Goal: Information Seeking & Learning: Learn about a topic

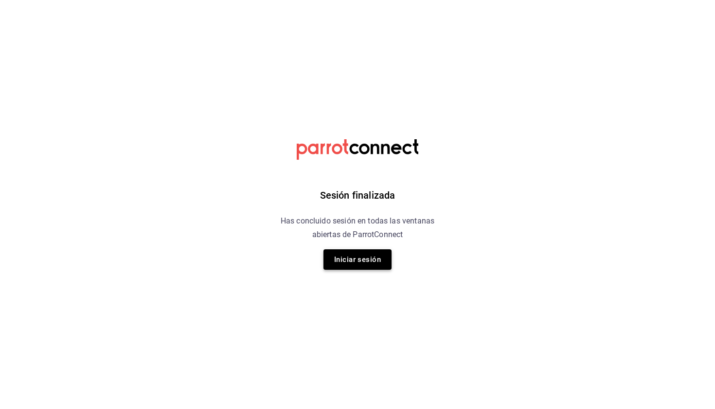
click at [338, 262] on button "Iniciar sesión" at bounding box center [358, 259] width 68 height 20
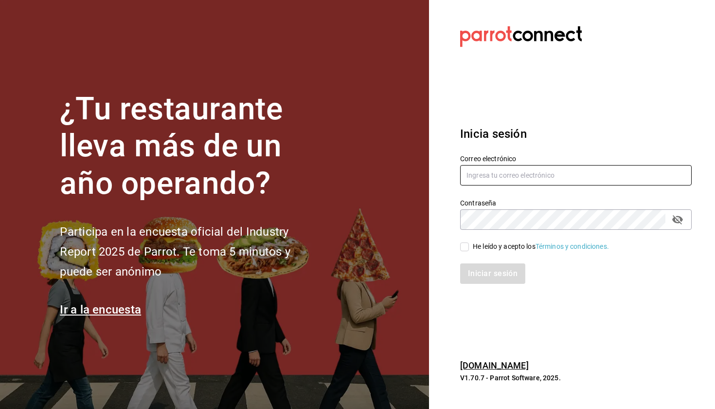
type input "[EMAIL_ADDRESS][DOMAIN_NAME]"
click at [468, 245] on input "He leído y acepto los Términos y condiciones." at bounding box center [464, 246] width 9 height 9
checkbox input "true"
click at [471, 270] on button "Iniciar sesión" at bounding box center [492, 273] width 65 height 20
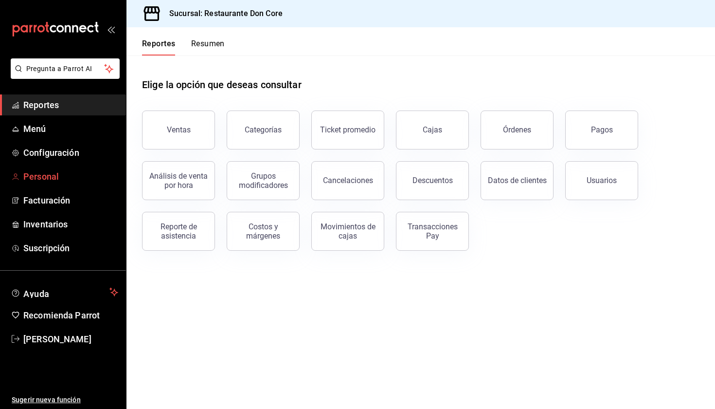
click at [47, 178] on span "Personal" at bounding box center [70, 176] width 95 height 13
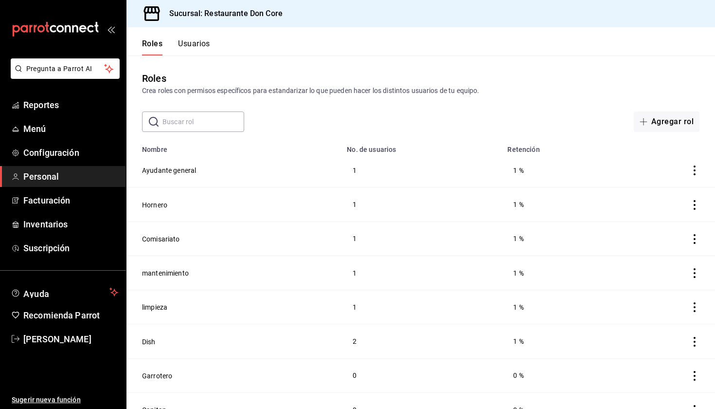
click at [197, 49] on button "Usuarios" at bounding box center [194, 47] width 32 height 17
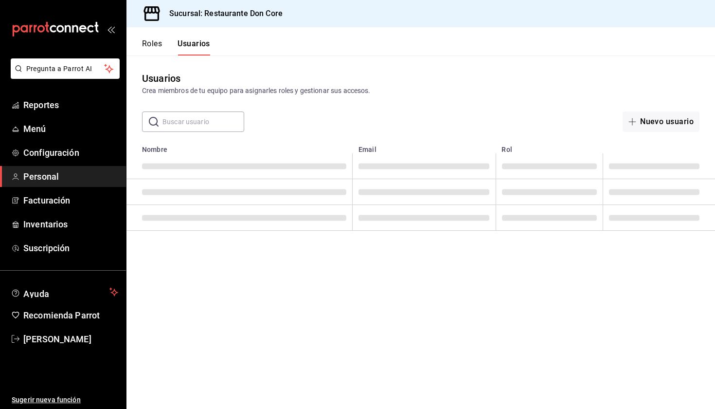
click at [191, 129] on input "text" at bounding box center [203, 121] width 82 height 19
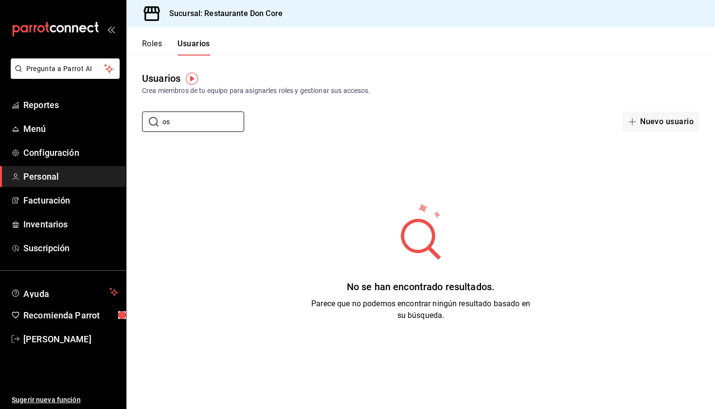
type input "o"
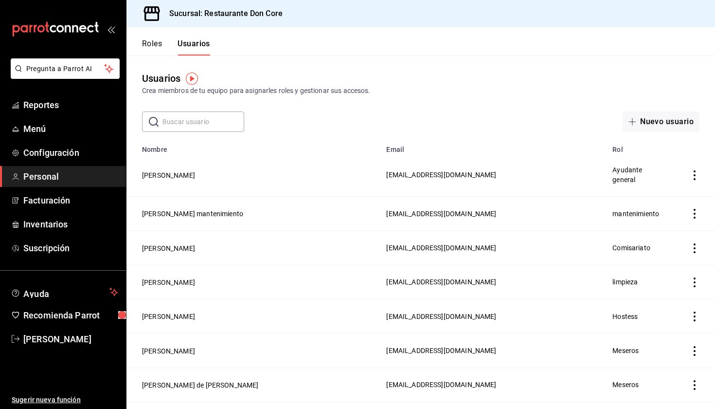
click at [195, 122] on input "text" at bounding box center [203, 121] width 82 height 19
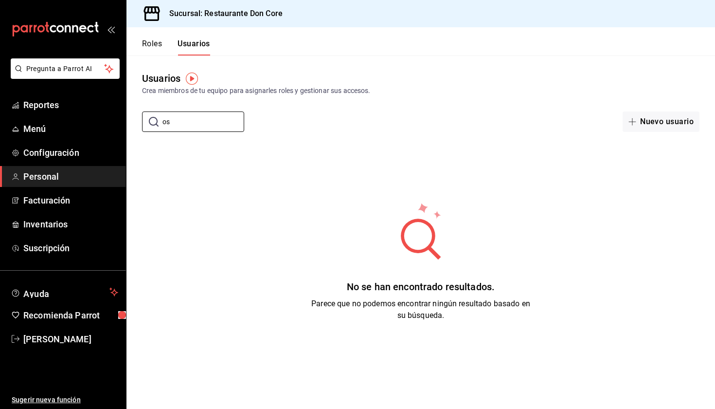
type input "o"
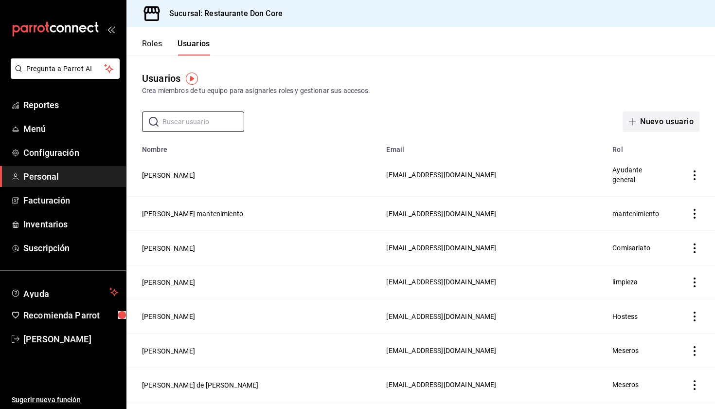
click at [654, 124] on button "Nuevo usuario" at bounding box center [661, 121] width 77 height 20
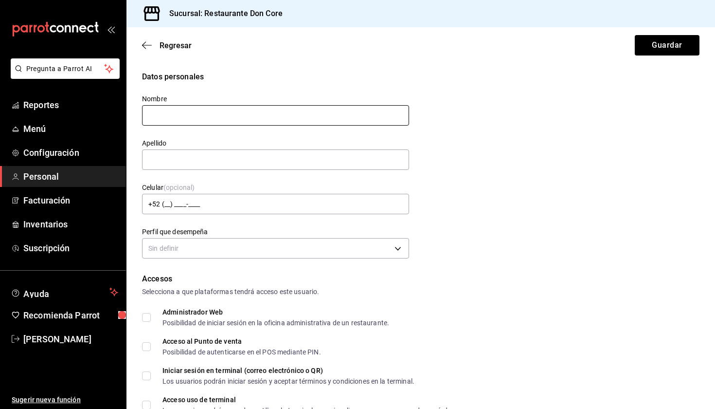
click at [303, 118] on input "text" at bounding box center [275, 115] width 267 height 20
type input "Victor Hugo"
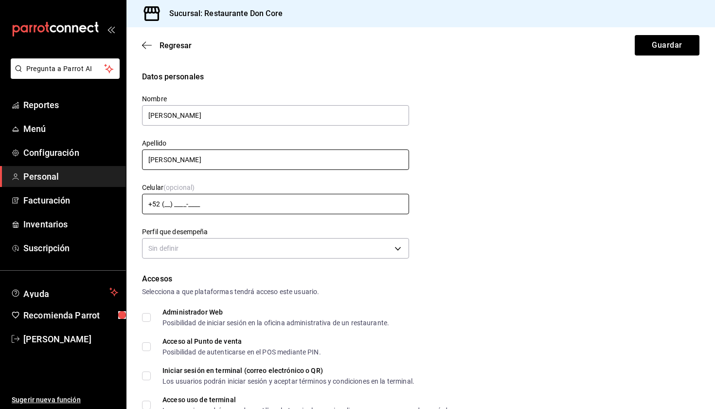
type input "Isidoro Gallardo"
type input "+52 (55) 1449-____"
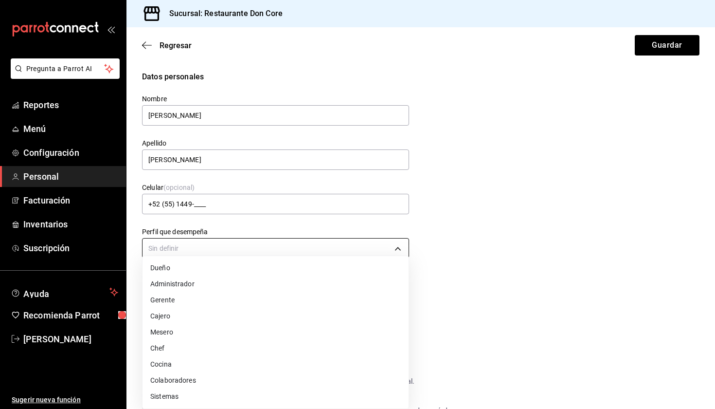
click at [183, 251] on body "Pregunta a Parrot AI Reportes Menú Configuración Personal Facturación Inventari…" at bounding box center [357, 204] width 715 height 409
click at [178, 302] on li "Gerente" at bounding box center [276, 300] width 266 height 16
type input "MANAGER"
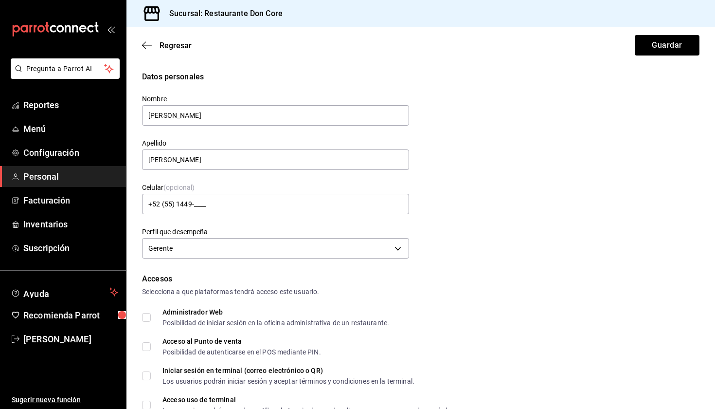
click at [148, 347] on input "Acceso al Punto de venta Posibilidad de autenticarse en el POS mediante PIN." at bounding box center [146, 346] width 9 height 9
checkbox input "true"
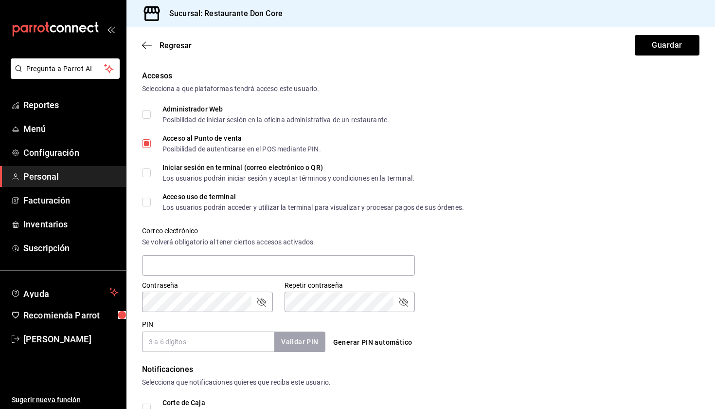
scroll to position [300, 0]
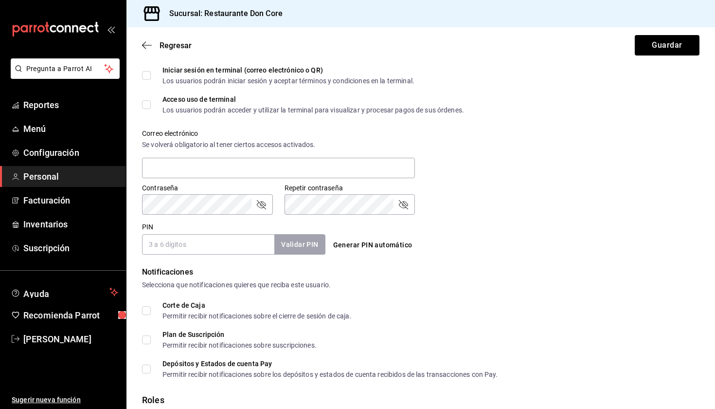
click at [145, 106] on input "Acceso uso de terminal Los usuarios podrán acceder y utilizar la terminal para …" at bounding box center [146, 104] width 9 height 9
checkbox input "true"
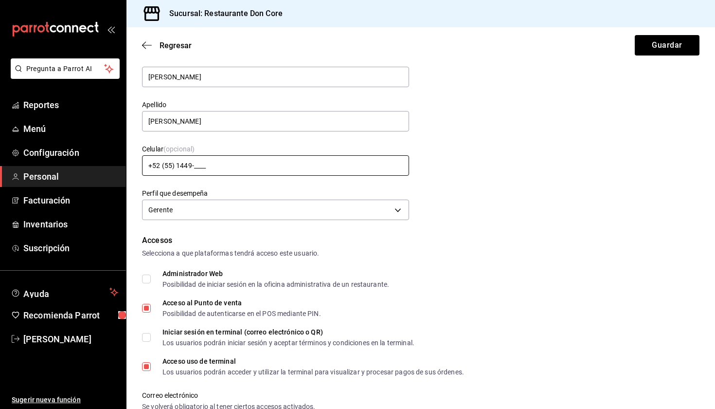
scroll to position [36, 0]
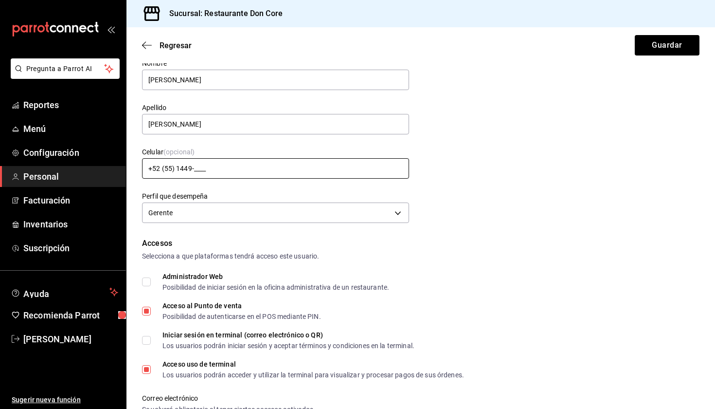
click at [210, 169] on input "+52 (55) 1449-____" at bounding box center [275, 168] width 267 height 20
type input "+52 (55) 6871-7586"
click at [526, 208] on div "Datos personales Nombre Victor Hugo Apellido Isidoro Gallardo Celular (opcional…" at bounding box center [421, 131] width 558 height 190
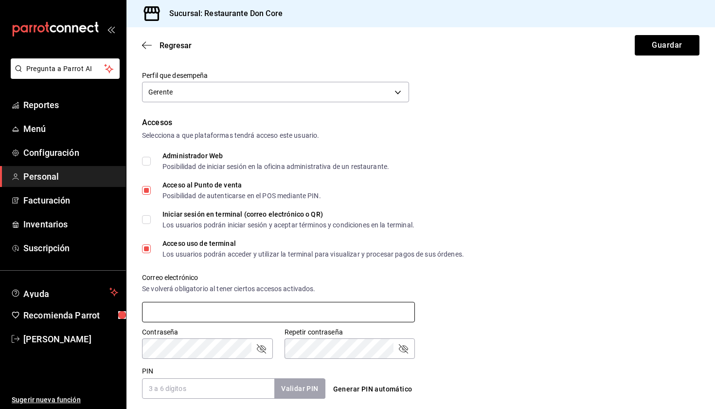
scroll to position [163, 0]
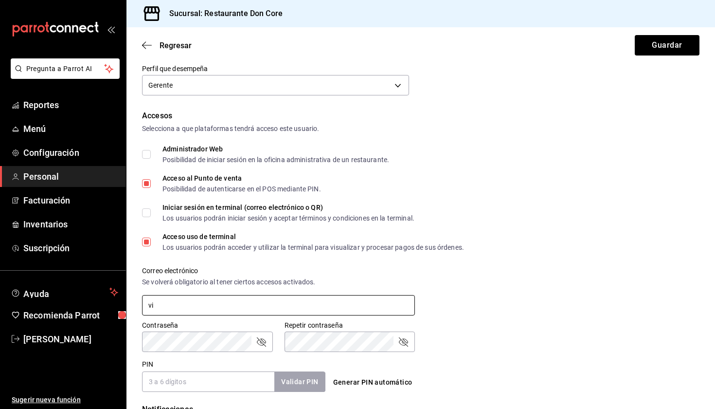
type input "v"
click at [201, 306] on input "text" at bounding box center [278, 305] width 273 height 20
type input "v1973ihg@gmail.com"
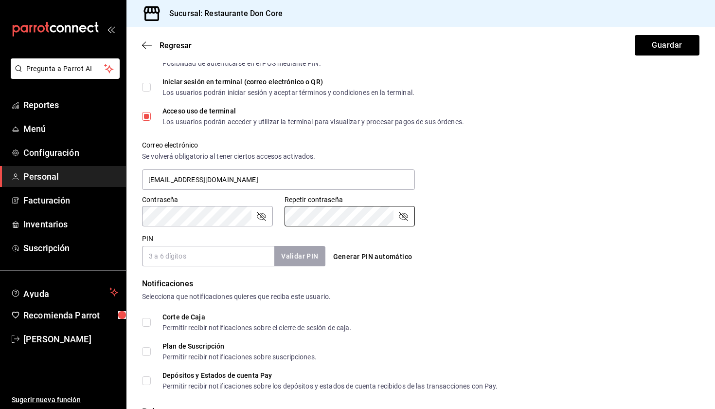
scroll to position [290, 0]
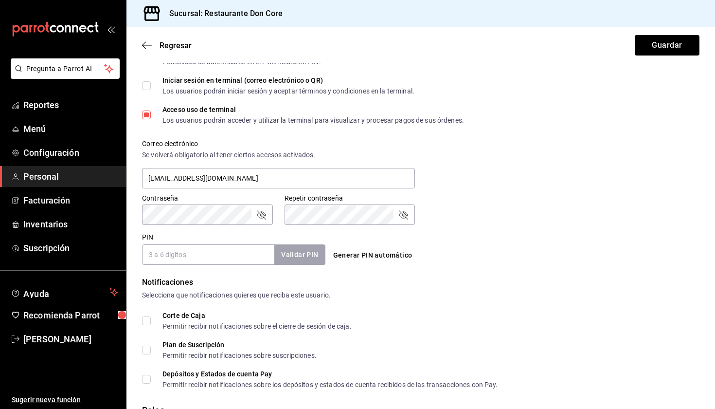
click at [215, 254] on input "PIN" at bounding box center [208, 254] width 132 height 20
type input "7373"
click at [291, 256] on button "Validar PIN" at bounding box center [299, 255] width 51 height 20
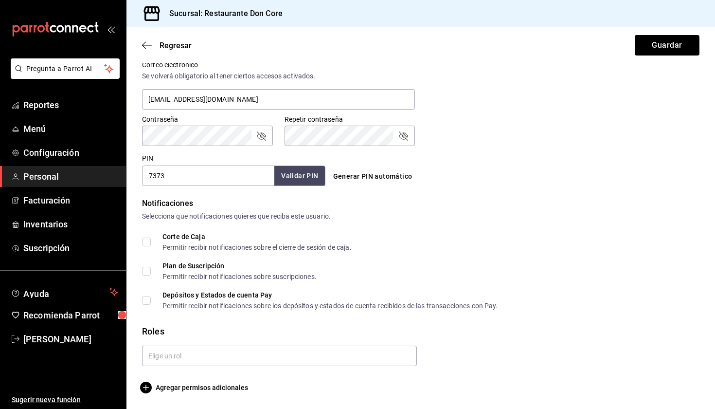
scroll to position [0, 0]
click at [146, 246] on label "Corte de Caja Permitir recibir notificaciones sobre el cierre de sesión de caja." at bounding box center [247, 242] width 210 height 18
click at [146, 246] on input "Corte de Caja Permitir recibir notificaciones sobre el cierre de sesión de caja." at bounding box center [146, 241] width 9 height 9
checkbox input "true"
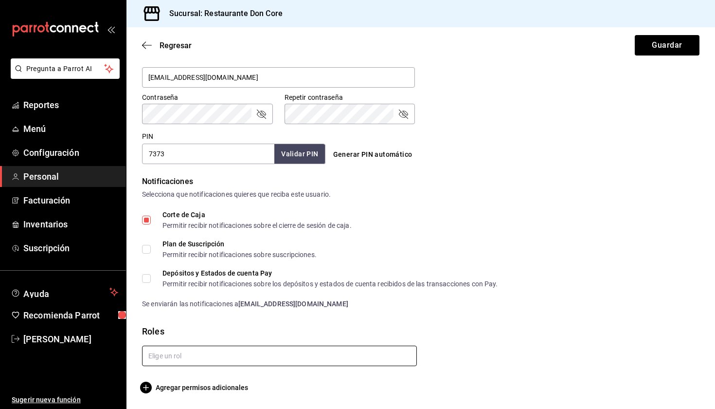
click at [263, 360] on input "text" at bounding box center [279, 355] width 275 height 20
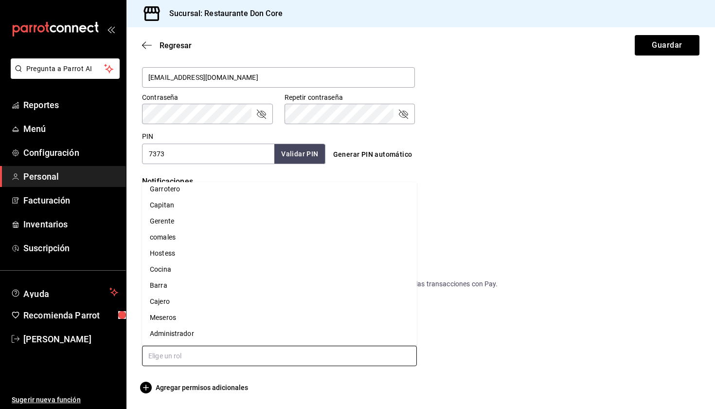
scroll to position [99, 0]
click at [199, 222] on li "Gerente" at bounding box center [279, 223] width 275 height 16
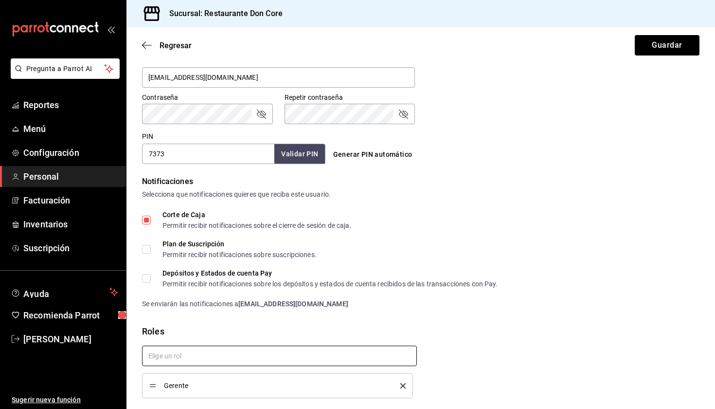
checkbox input "true"
click at [564, 245] on div "Plan de Suscripción Permitir recibir notificaciones sobre suscripciones." at bounding box center [421, 249] width 558 height 18
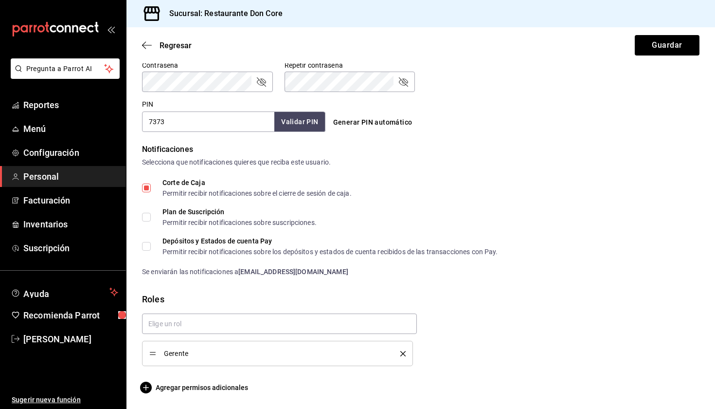
scroll to position [423, 0]
click at [667, 48] on button "Guardar" at bounding box center [667, 45] width 65 height 20
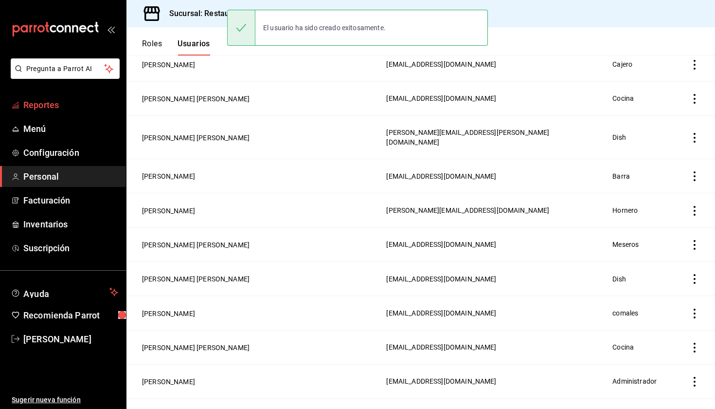
click at [40, 107] on span "Reportes" at bounding box center [70, 104] width 95 height 13
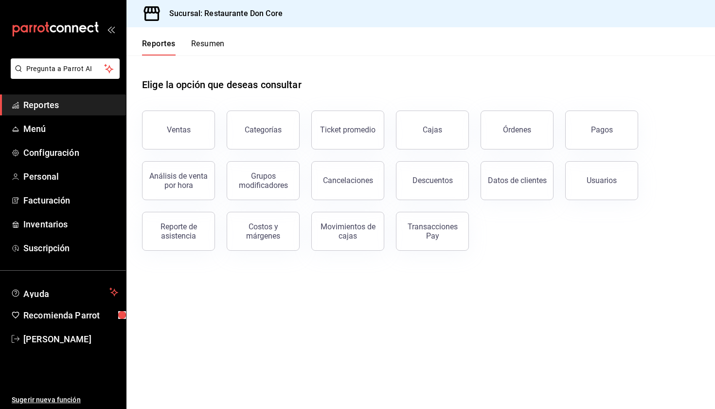
click at [402, 71] on div "Elige la opción que deseas consultar" at bounding box center [421, 76] width 558 height 43
click at [196, 124] on button "Ventas" at bounding box center [178, 129] width 73 height 39
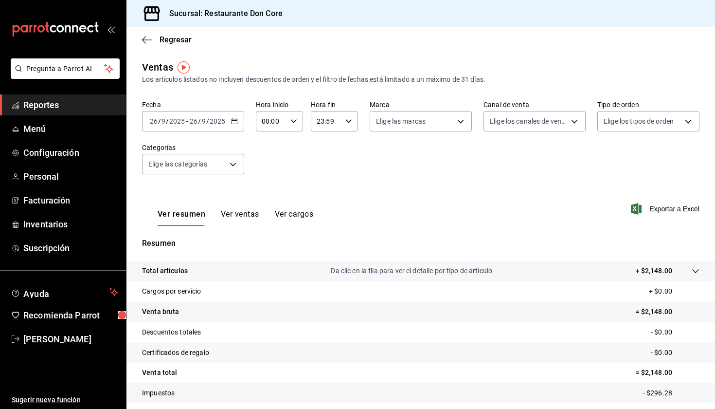
click at [237, 122] on \(Stroke\) "button" at bounding box center [235, 121] width 6 height 5
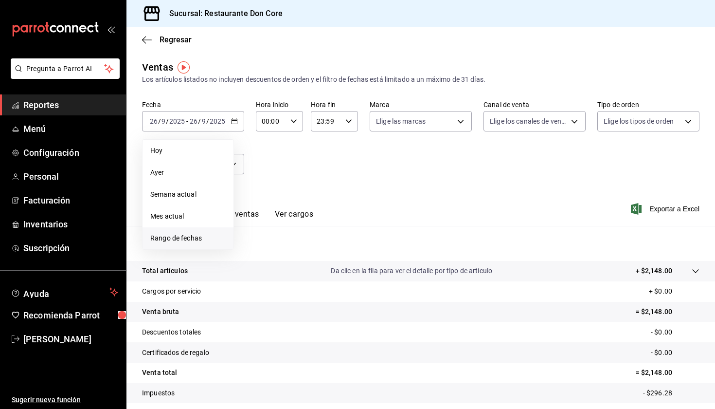
click at [210, 241] on span "Rango de fechas" at bounding box center [187, 238] width 75 height 10
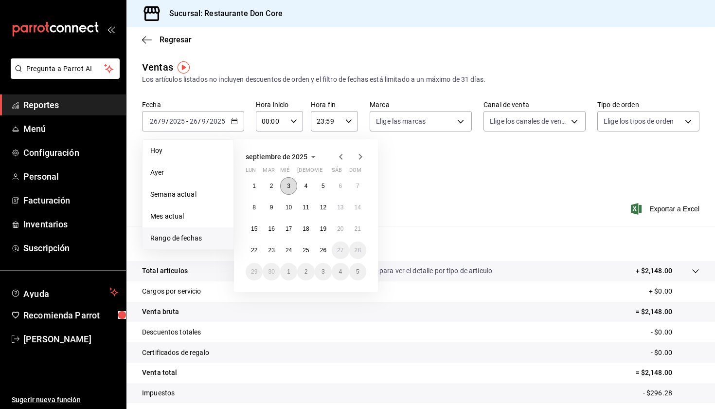
click at [288, 191] on button "3" at bounding box center [288, 186] width 17 height 18
click at [324, 190] on button "5" at bounding box center [323, 186] width 17 height 18
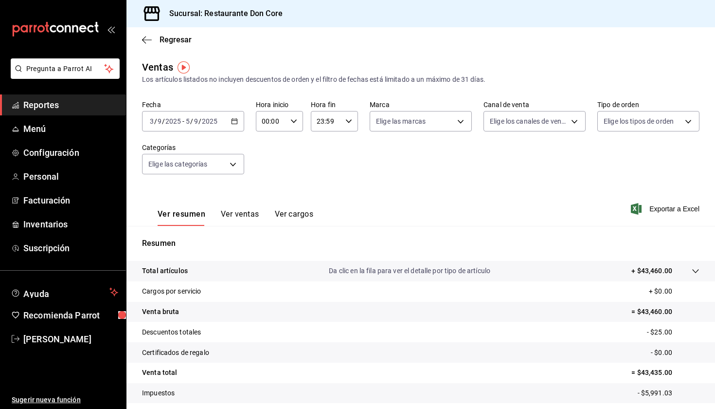
click at [236, 124] on \(Stroke\) "button" at bounding box center [235, 121] width 6 height 5
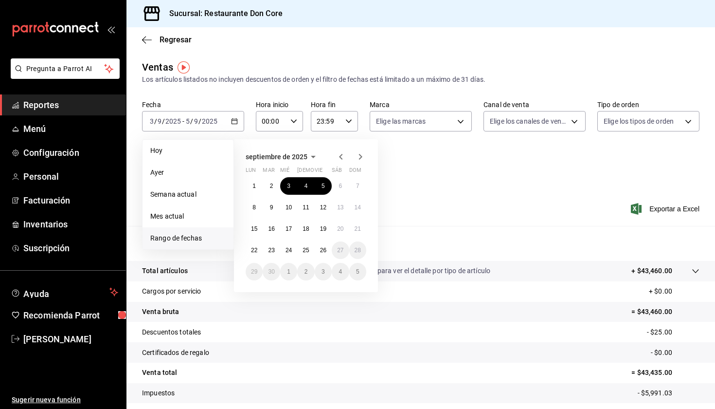
click at [237, 207] on div "septiembre de 2025 lun mar mié jue vie sáb dom 1 2 3 4 5 6 7 8 9 10 11 12 13 14…" at bounding box center [306, 215] width 144 height 153
click at [193, 197] on span "Semana actual" at bounding box center [187, 194] width 75 height 10
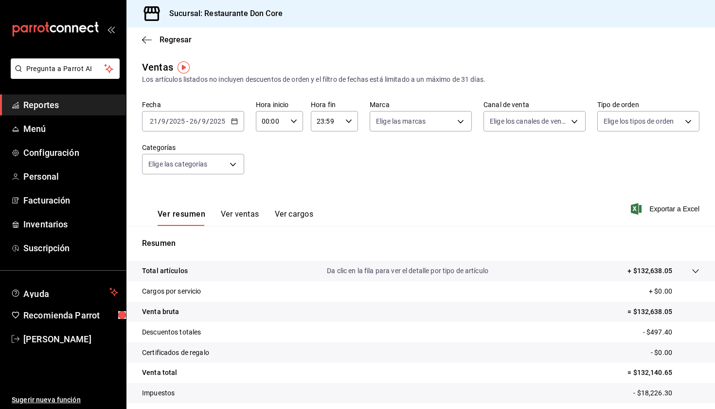
click at [237, 123] on \(Stroke\) "button" at bounding box center [235, 121] width 6 height 5
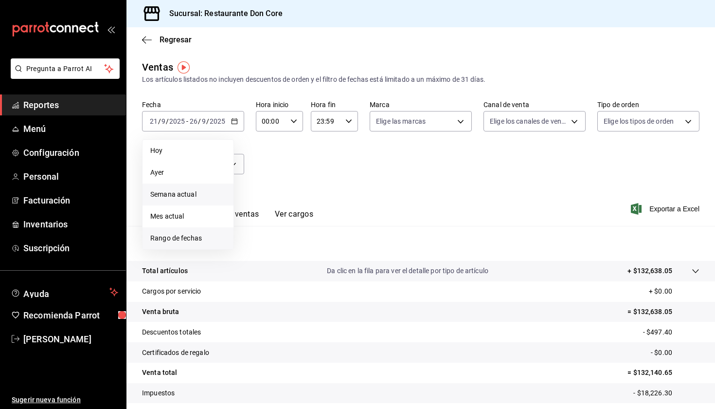
click at [221, 243] on span "Rango de fechas" at bounding box center [187, 238] width 75 height 10
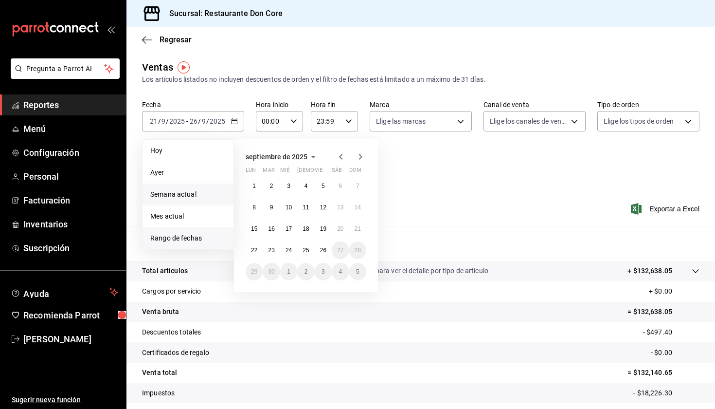
click at [192, 199] on span "Semana actual" at bounding box center [187, 194] width 75 height 10
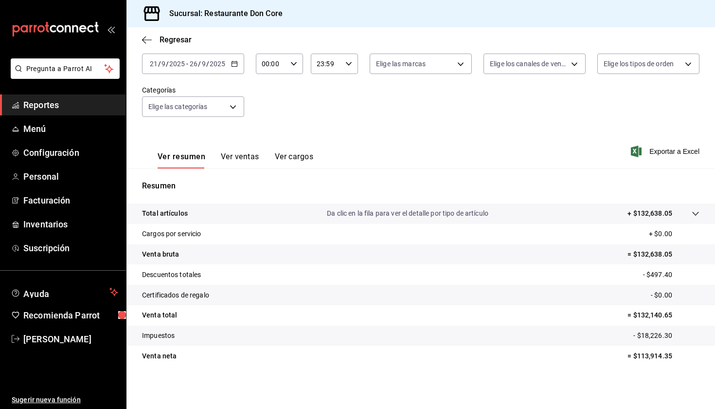
scroll to position [57, 0]
click at [248, 161] on button "Ver ventas" at bounding box center [240, 160] width 38 height 17
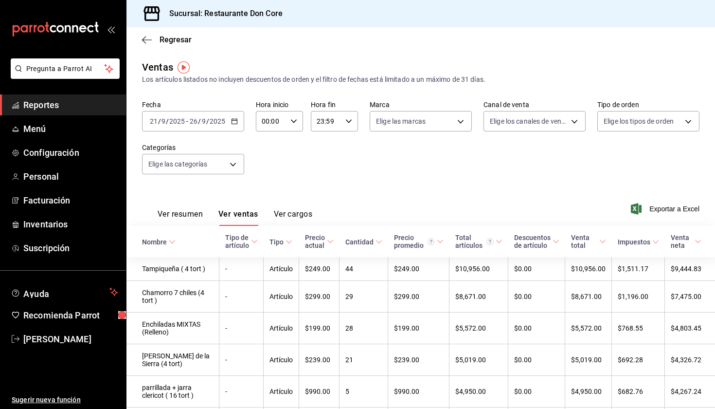
click at [237, 122] on \(Stroke\) "button" at bounding box center [235, 121] width 6 height 5
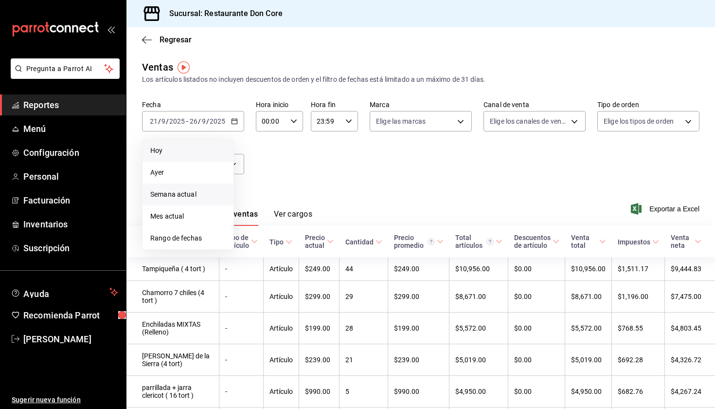
click at [201, 156] on li "Hoy" at bounding box center [188, 151] width 91 height 22
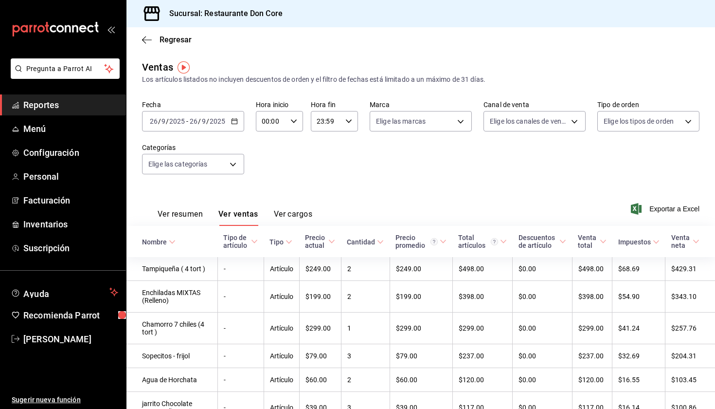
click at [191, 217] on button "Ver resumen" at bounding box center [180, 217] width 45 height 17
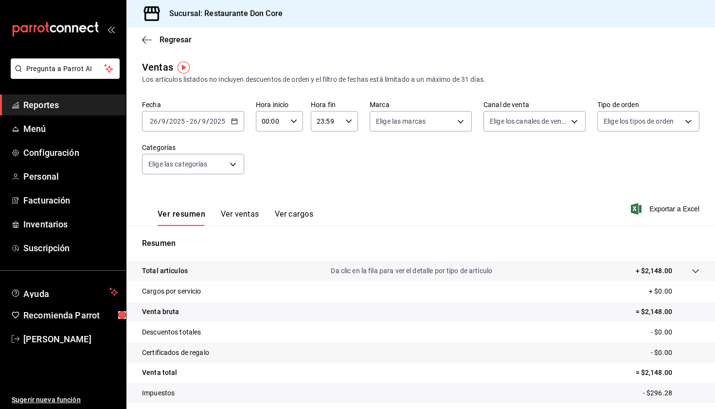
click at [245, 216] on button "Ver ventas" at bounding box center [240, 217] width 38 height 17
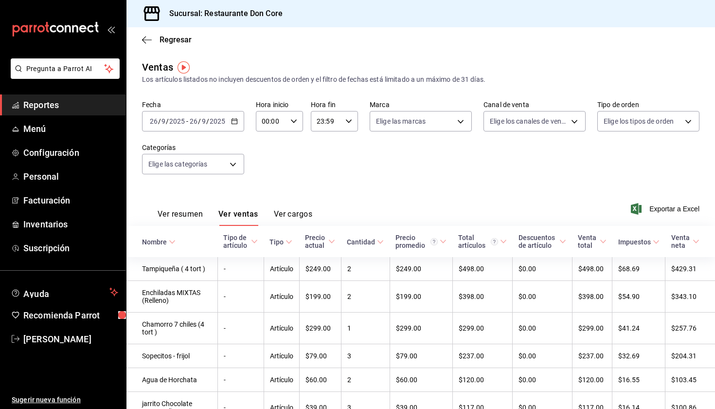
click at [310, 215] on button "Ver cargos" at bounding box center [293, 217] width 39 height 17
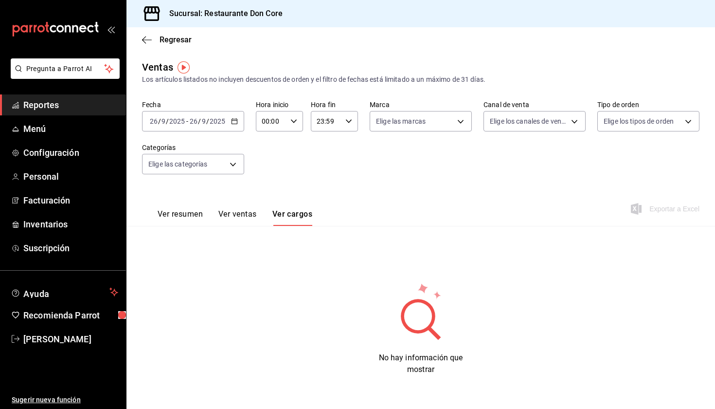
click at [85, 97] on link "Reportes" at bounding box center [63, 104] width 126 height 21
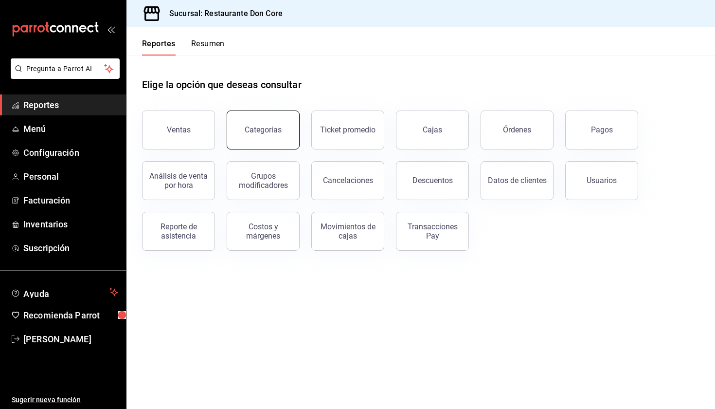
click at [275, 126] on div "Categorías" at bounding box center [263, 129] width 37 height 9
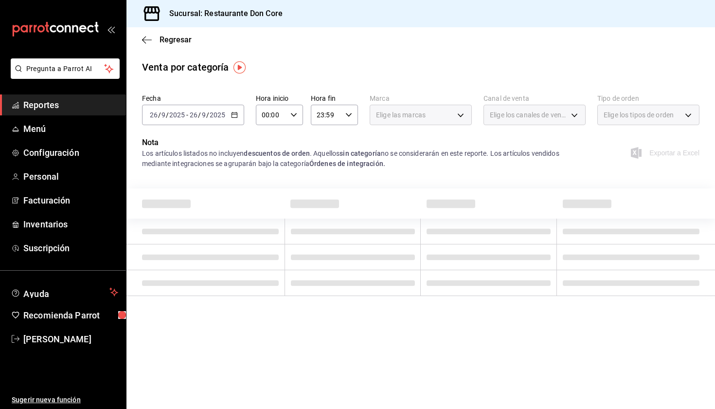
click at [235, 113] on \(Stroke\) "button" at bounding box center [235, 114] width 6 height 5
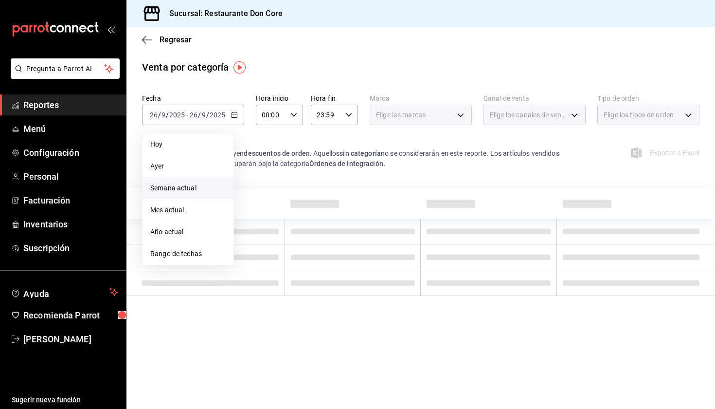
click at [175, 184] on span "Semana actual" at bounding box center [187, 188] width 75 height 10
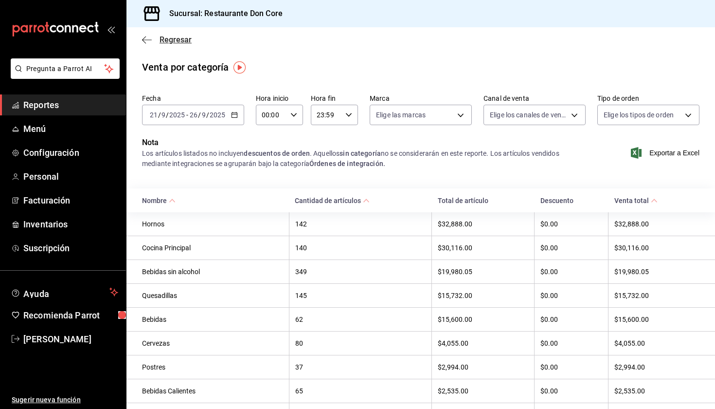
click at [145, 37] on icon "button" at bounding box center [144, 39] width 4 height 7
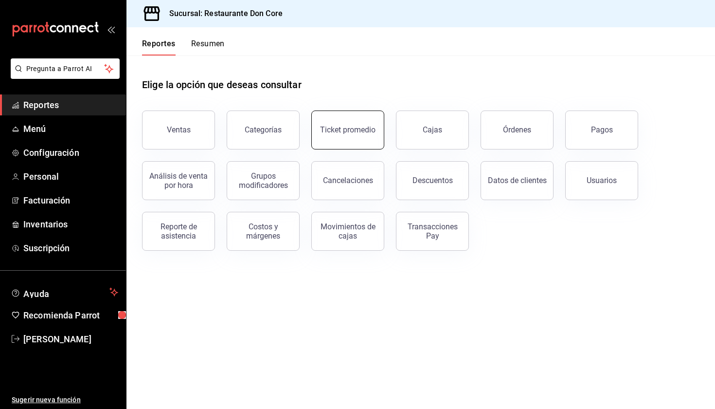
click at [362, 133] on div "Ticket promedio" at bounding box center [347, 129] width 55 height 9
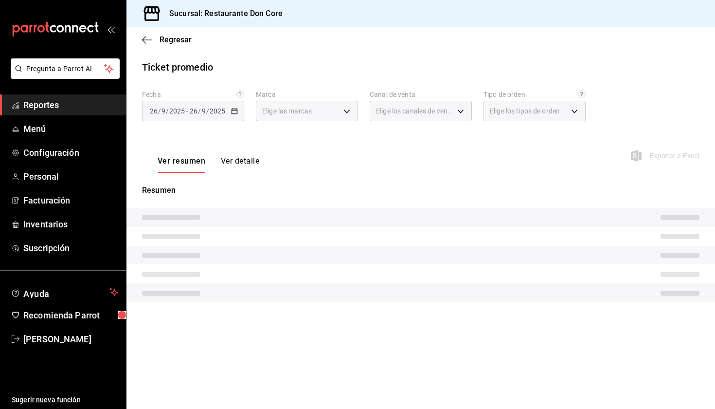
type input "0510f1b4-e7bb-4c6d-97a2-a87cb83db0db"
type input "PARROT,UBER_EATS,RAPPI,DIDI_FOOD,ONLINE"
type input "38b527f7-411d-4a78-ba4b-e9af93917bd6,78fc7844-0bf5-4a20-89a1-ef6095ff26c4,EXTER…"
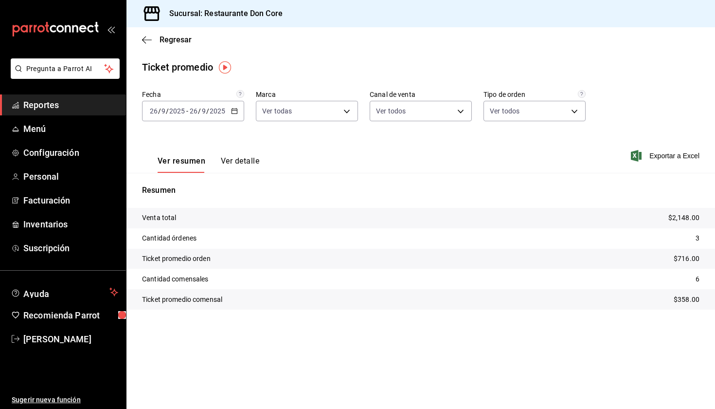
click at [237, 114] on div "2025-09-26 26 / 9 / 2025 - 2025-09-26 26 / 9 / 2025" at bounding box center [193, 111] width 102 height 20
click at [205, 185] on span "Semana actual" at bounding box center [187, 184] width 75 height 10
click at [239, 164] on button "Ver detalle" at bounding box center [240, 164] width 38 height 17
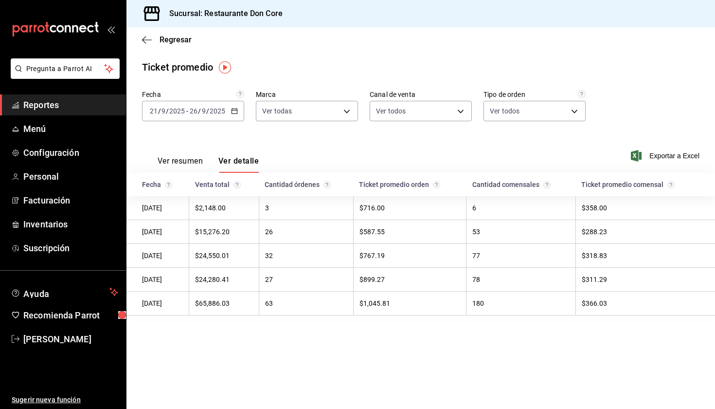
click at [79, 108] on span "Reportes" at bounding box center [70, 104] width 95 height 13
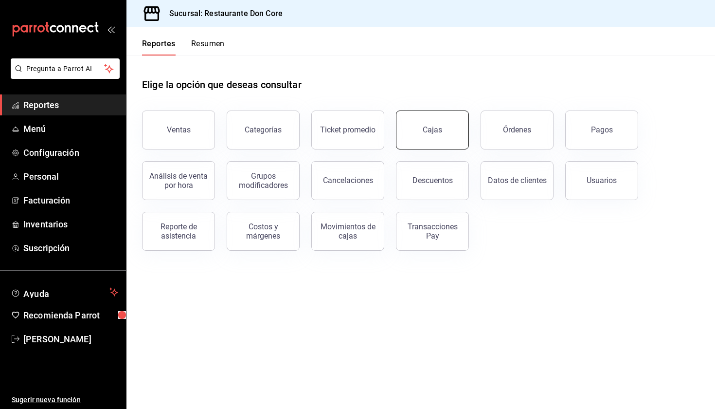
click at [424, 129] on div "Cajas" at bounding box center [433, 130] width 20 height 12
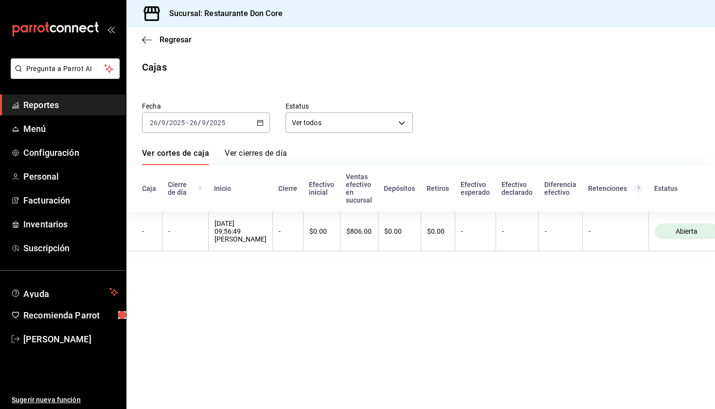
click at [259, 123] on icon "button" at bounding box center [260, 122] width 7 height 7
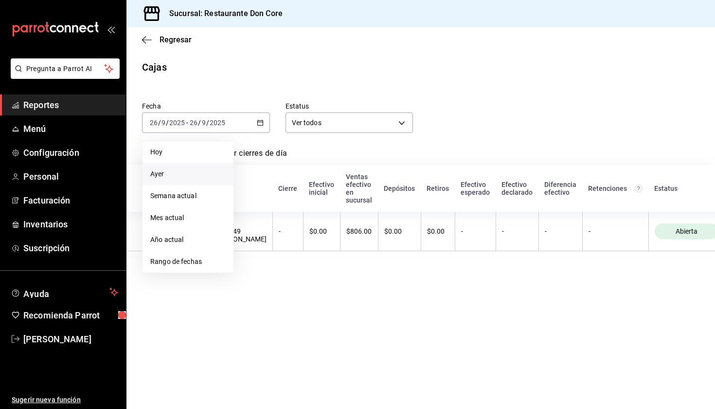
click at [198, 178] on span "Ayer" at bounding box center [187, 174] width 75 height 10
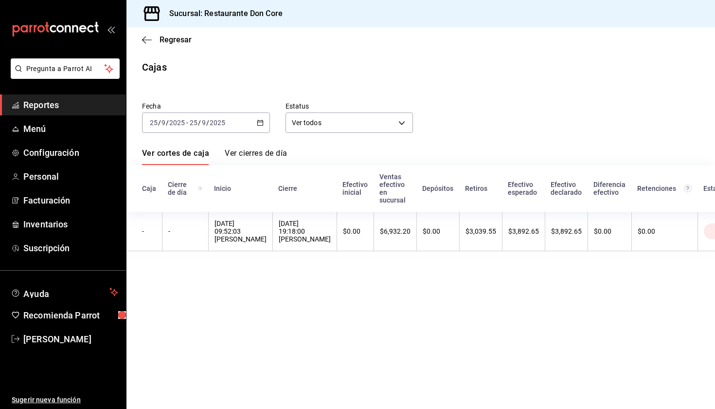
click at [263, 155] on link "Ver cierres de día" at bounding box center [256, 156] width 62 height 17
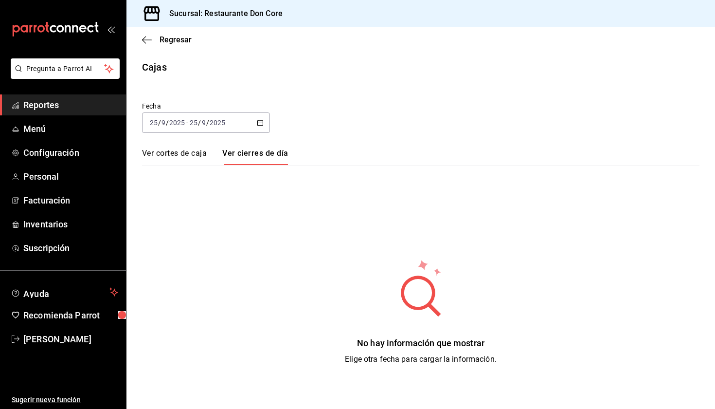
click at [183, 155] on link "Ver cortes de caja" at bounding box center [174, 156] width 65 height 17
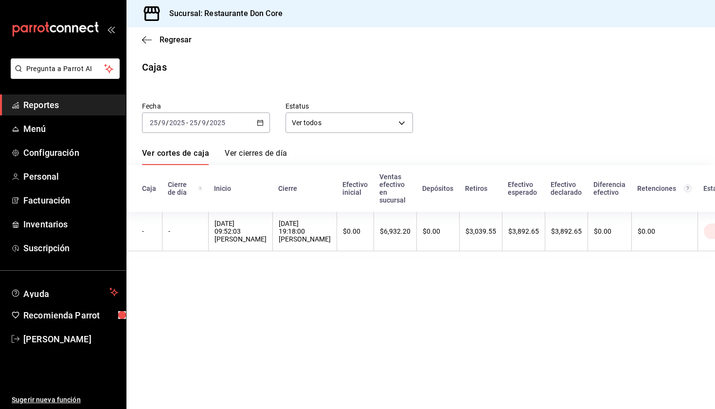
click at [85, 110] on span "Reportes" at bounding box center [70, 104] width 95 height 13
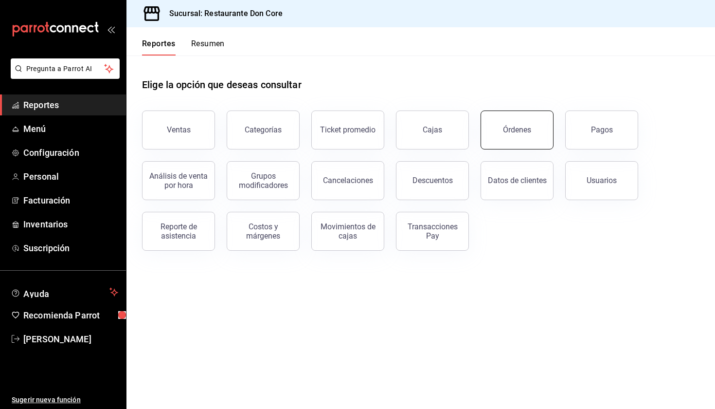
click at [521, 133] on div "Órdenes" at bounding box center [517, 129] width 28 height 9
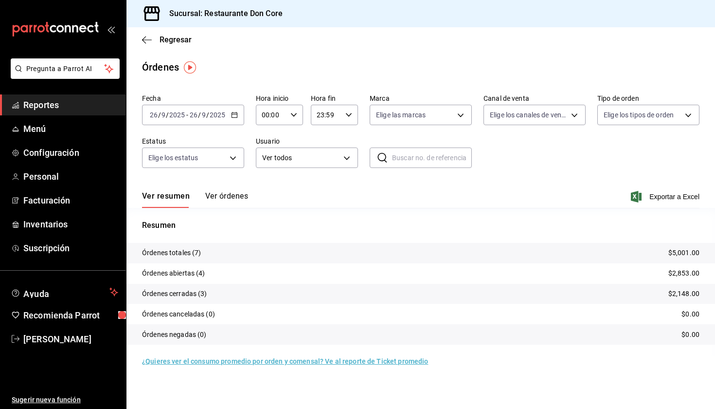
click at [234, 196] on button "Ver órdenes" at bounding box center [226, 199] width 43 height 17
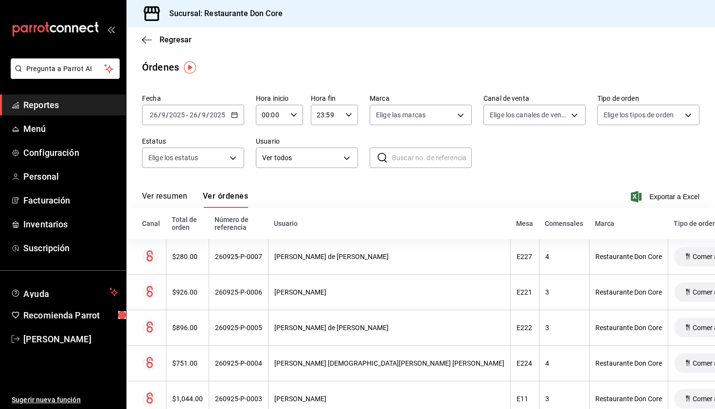
click at [105, 110] on span "Reportes" at bounding box center [70, 104] width 95 height 13
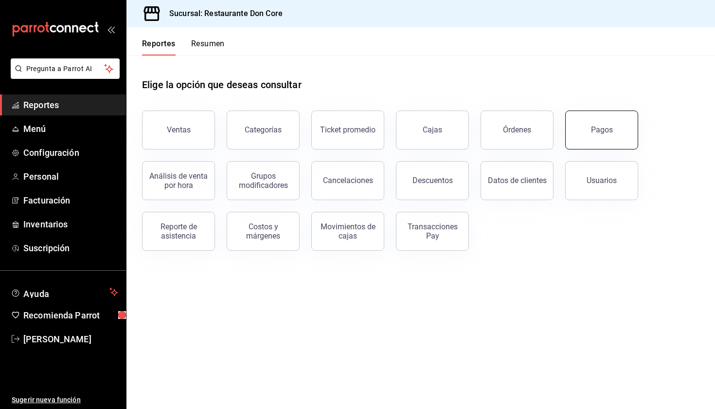
click at [598, 135] on button "Pagos" at bounding box center [601, 129] width 73 height 39
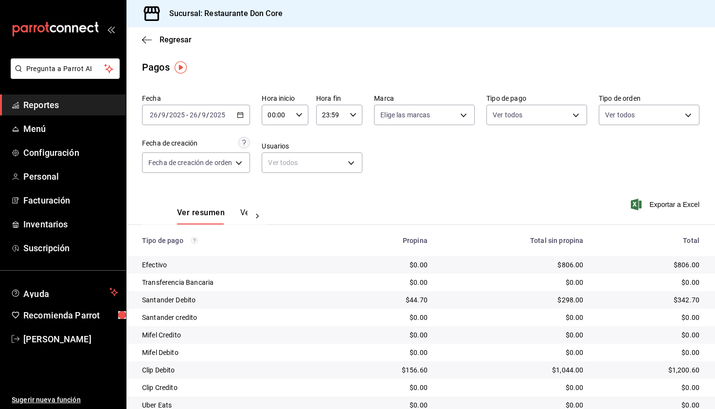
click at [112, 111] on span "Reportes" at bounding box center [70, 104] width 95 height 13
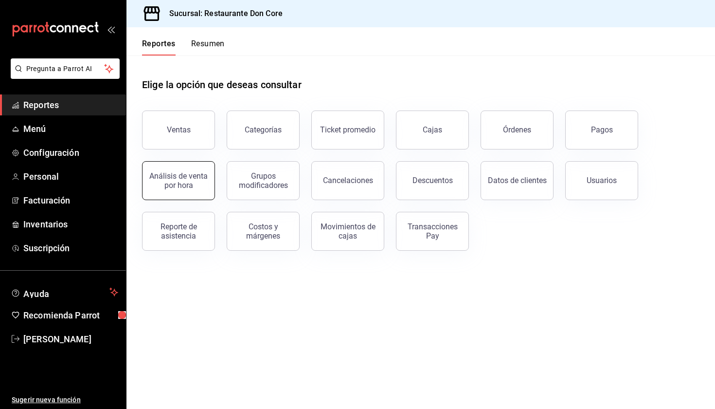
click at [205, 191] on button "Análisis de venta por hora" at bounding box center [178, 180] width 73 height 39
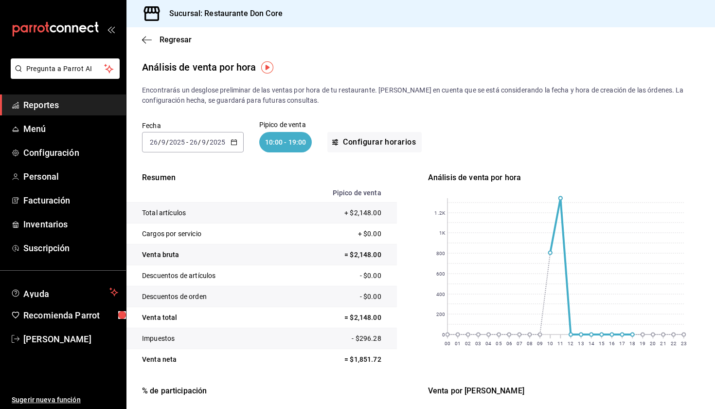
click at [233, 143] on icon "button" at bounding box center [234, 142] width 7 height 7
click at [198, 214] on span "Semana actual" at bounding box center [187, 215] width 75 height 10
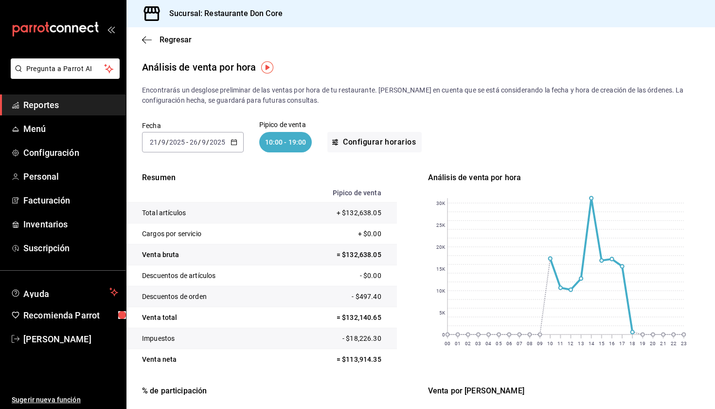
click at [64, 107] on span "Reportes" at bounding box center [70, 104] width 95 height 13
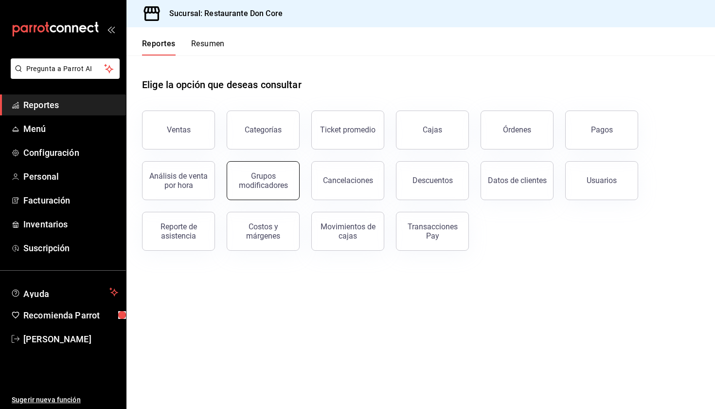
click at [274, 185] on div "Grupos modificadores" at bounding box center [263, 180] width 60 height 18
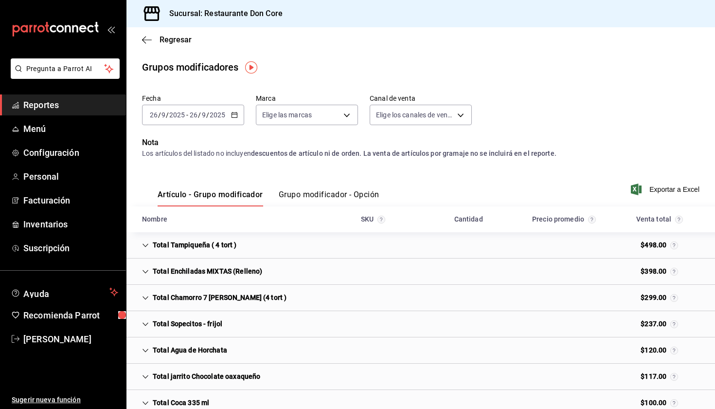
click at [89, 104] on span "Reportes" at bounding box center [70, 104] width 95 height 13
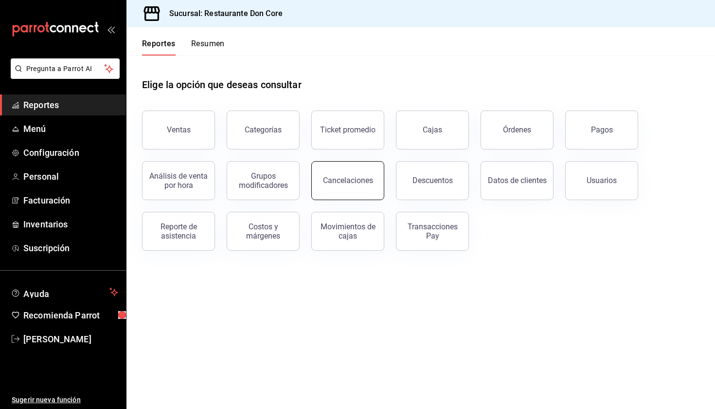
click at [360, 190] on button "Cancelaciones" at bounding box center [347, 180] width 73 height 39
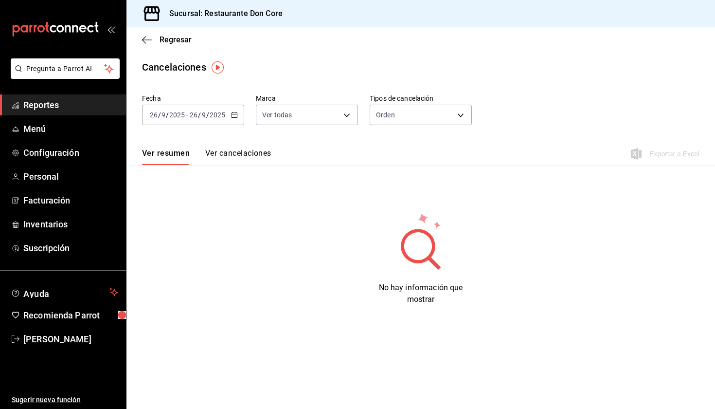
click at [237, 113] on \(Stroke\) "button" at bounding box center [235, 114] width 6 height 5
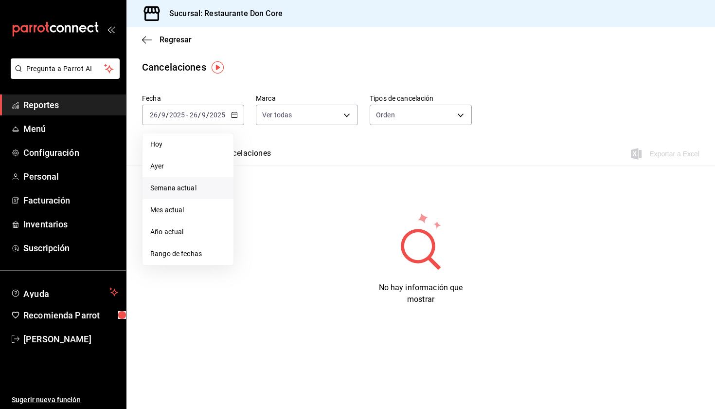
click at [215, 192] on span "Semana actual" at bounding box center [187, 188] width 75 height 10
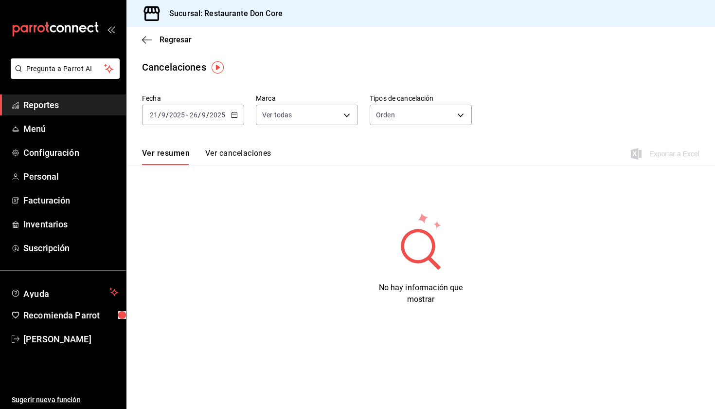
click at [261, 154] on button "Ver cancelaciones" at bounding box center [238, 156] width 66 height 17
click at [182, 154] on button "Ver resumen" at bounding box center [164, 156] width 45 height 17
click at [235, 115] on icon "button" at bounding box center [234, 114] width 7 height 7
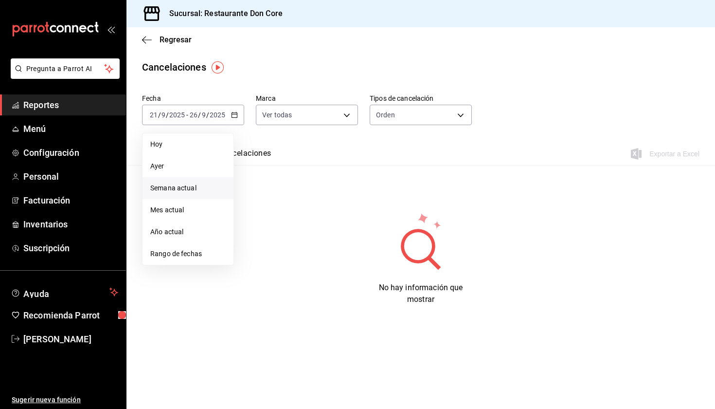
click at [203, 188] on span "Semana actual" at bounding box center [187, 188] width 75 height 10
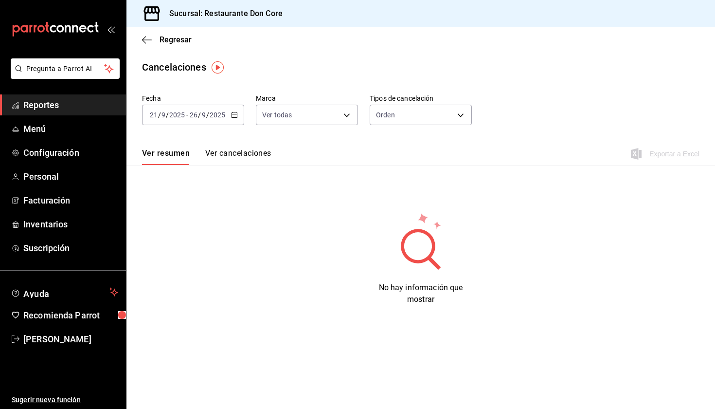
click at [234, 116] on icon "button" at bounding box center [234, 114] width 7 height 7
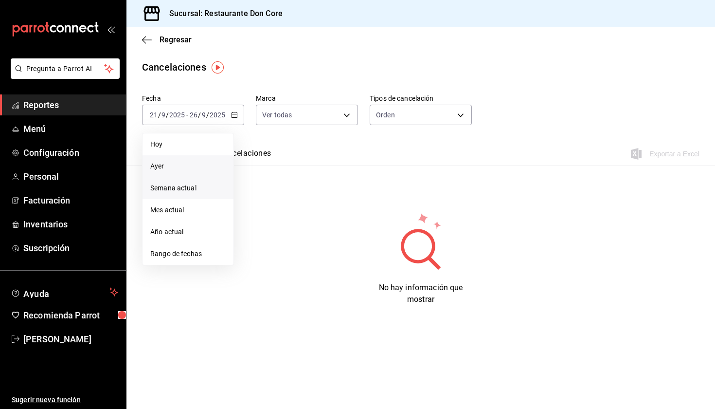
click at [182, 172] on li "Ayer" at bounding box center [188, 166] width 91 height 22
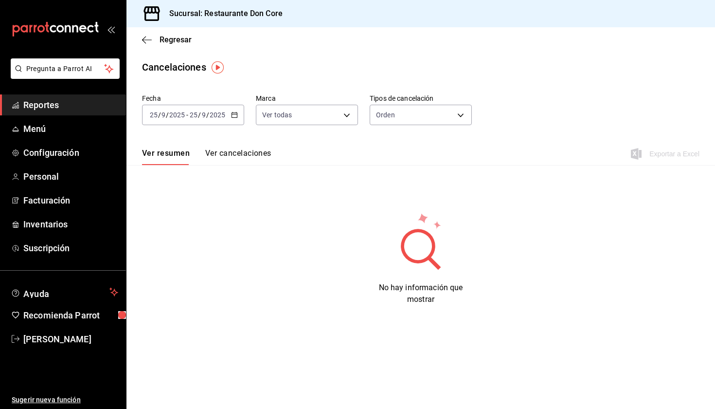
click at [252, 157] on button "Ver cancelaciones" at bounding box center [238, 156] width 66 height 17
click at [457, 116] on body "Pregunta a Parrot AI Reportes Menú Configuración Personal Facturación Inventari…" at bounding box center [357, 204] width 715 height 409
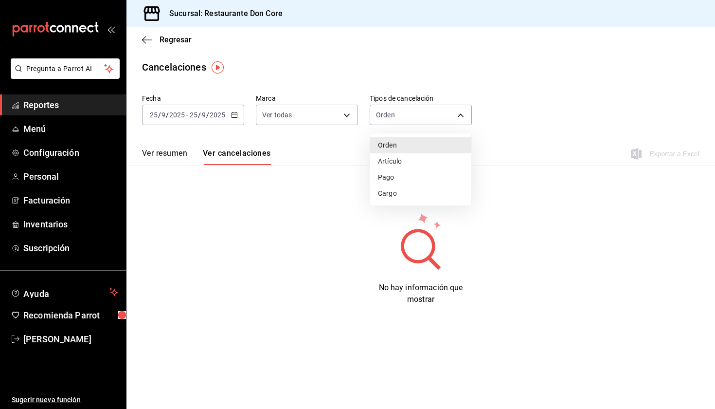
click at [421, 162] on li "Artículo" at bounding box center [420, 161] width 101 height 16
type input "ORDER_ITEM"
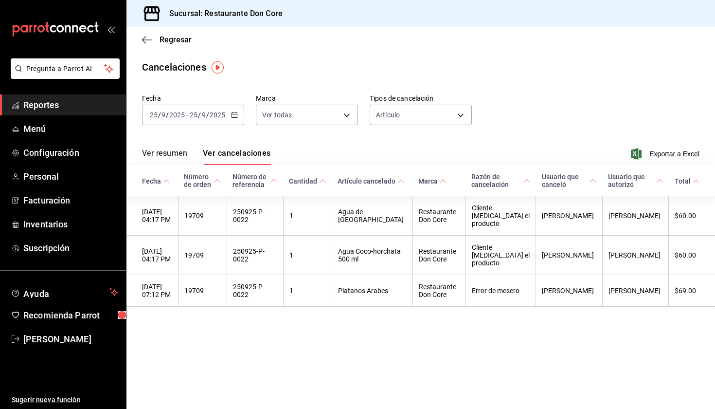
click at [77, 106] on span "Reportes" at bounding box center [70, 104] width 95 height 13
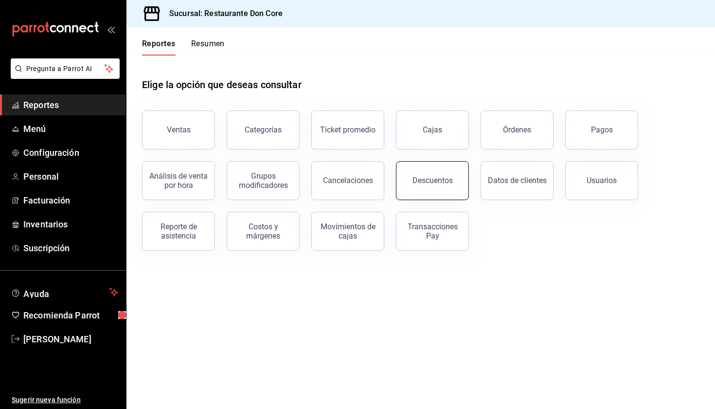
click at [445, 187] on button "Descuentos" at bounding box center [432, 180] width 73 height 39
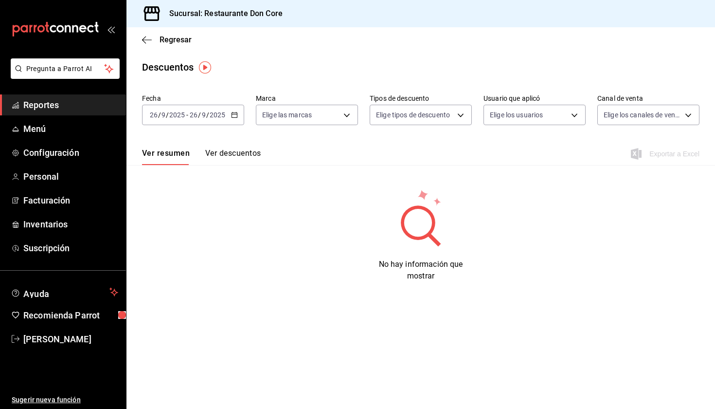
click at [234, 116] on icon "button" at bounding box center [234, 114] width 7 height 7
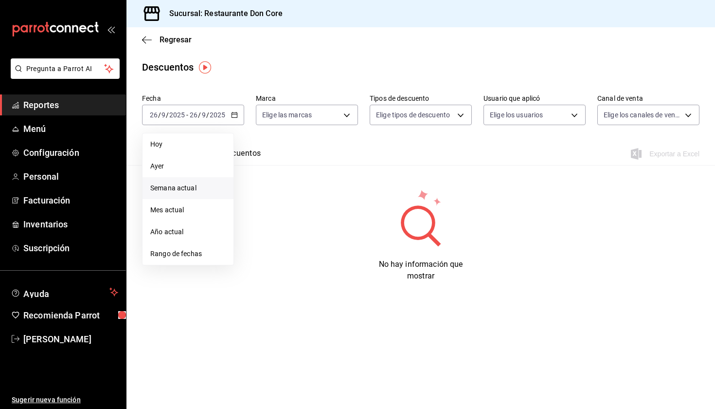
click at [206, 190] on span "Semana actual" at bounding box center [187, 188] width 75 height 10
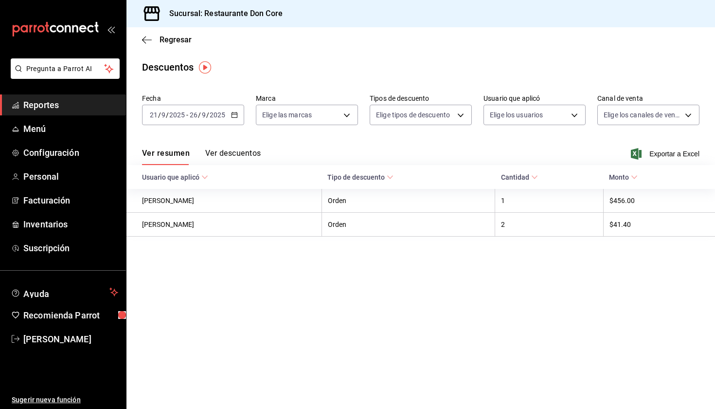
click at [247, 152] on button "Ver descuentos" at bounding box center [232, 156] width 55 height 17
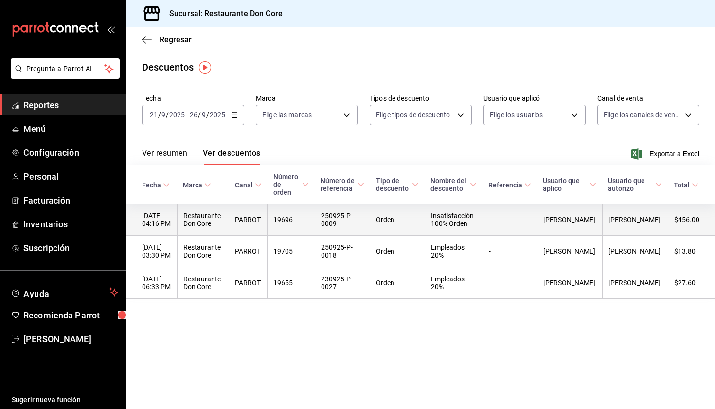
click at [483, 221] on th "Insatisfacción 100% Orden" at bounding box center [454, 220] width 58 height 32
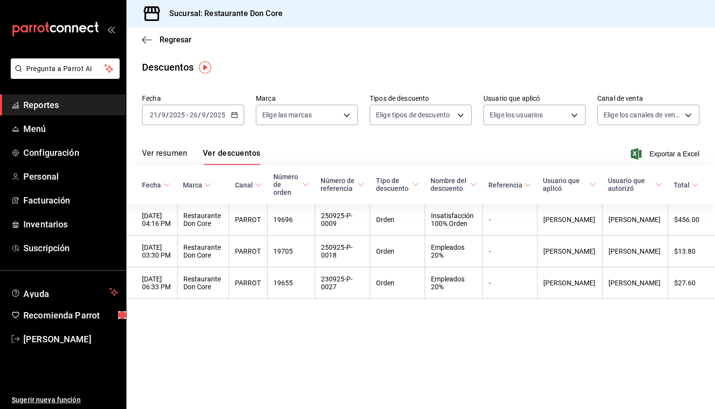
click at [108, 106] on span "Reportes" at bounding box center [70, 104] width 95 height 13
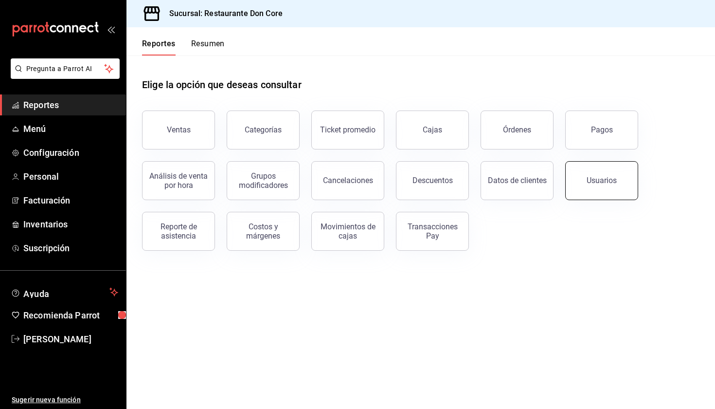
click at [603, 180] on div "Usuarios" at bounding box center [602, 180] width 30 height 9
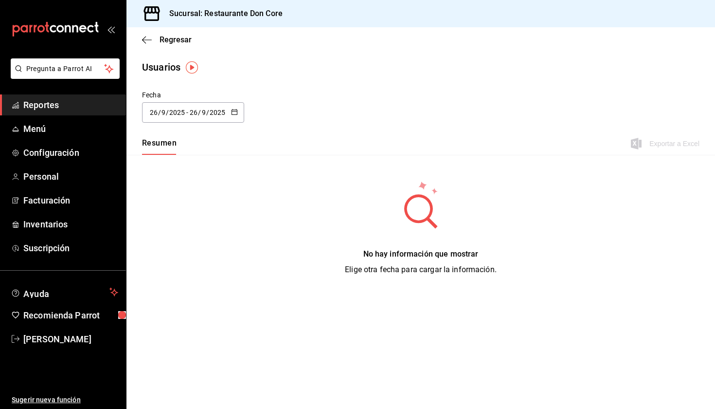
click at [238, 113] on div "2025-09-26 26 / 9 / 2025 - 2025-09-26 26 / 9 / 2025" at bounding box center [193, 112] width 102 height 20
click at [190, 189] on li "Semana actual" at bounding box center [188, 187] width 92 height 22
type input "2025-09-21"
type input "21"
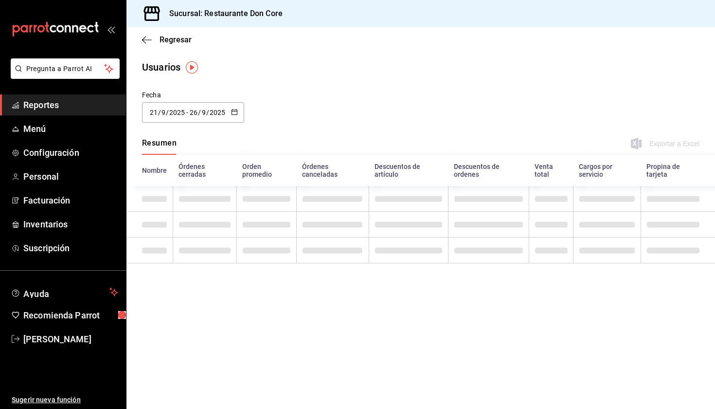
click at [470, 59] on main "Regresar Usuarios Fecha 2025-09-21 21 / 9 / 2025 - 2025-09-26 26 / 9 / 2025 Res…" at bounding box center [420, 217] width 589 height 381
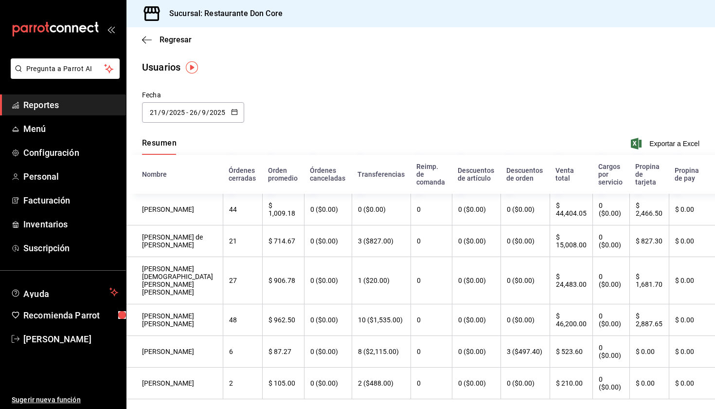
click at [73, 102] on span "Reportes" at bounding box center [70, 104] width 95 height 13
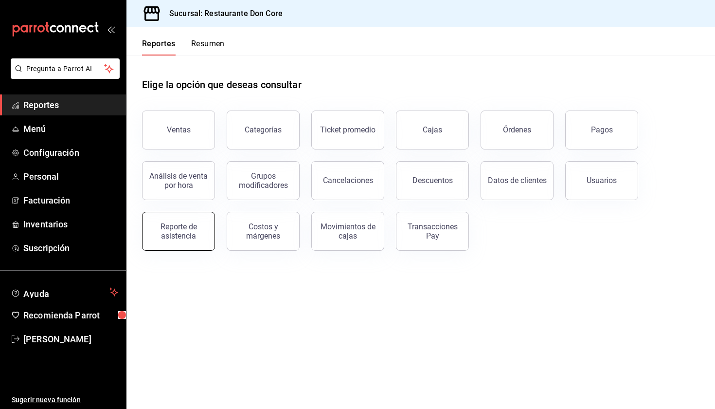
click at [184, 222] on button "Reporte de asistencia" at bounding box center [178, 231] width 73 height 39
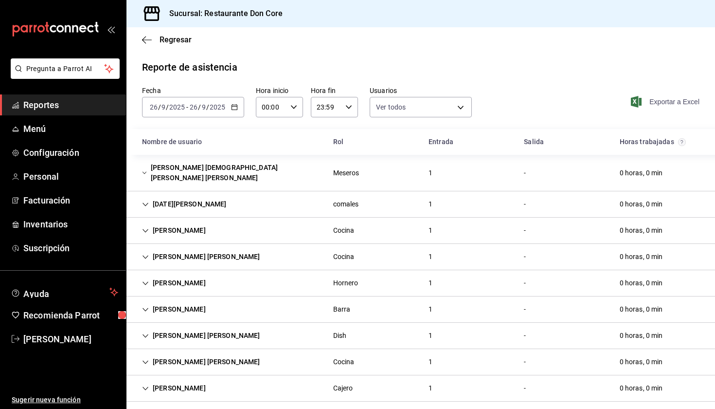
click at [672, 103] on span "Exportar a Excel" at bounding box center [666, 102] width 67 height 12
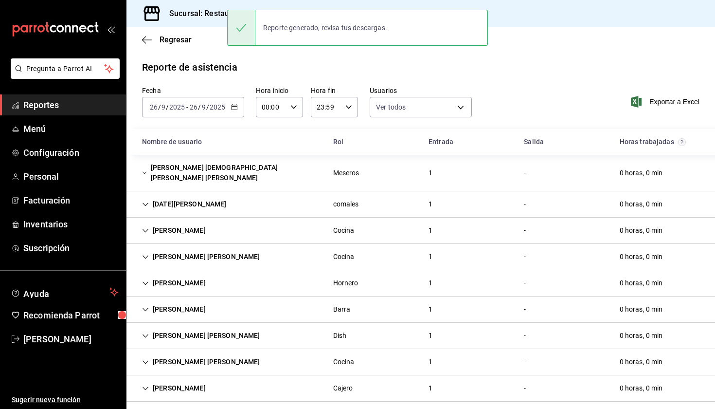
click at [58, 102] on span "Reportes" at bounding box center [70, 104] width 95 height 13
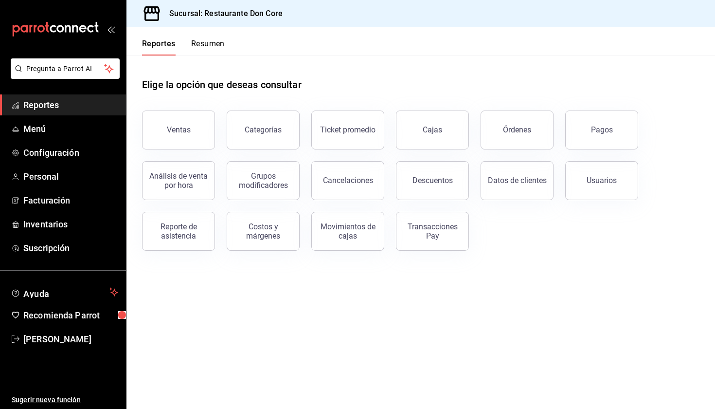
click at [270, 256] on div "Elige la opción que deseas consultar Ventas Categorías Ticket promedio Cajas Ór…" at bounding box center [420, 160] width 589 height 211
click at [538, 40] on header "Reportes Resumen" at bounding box center [420, 41] width 589 height 28
click at [49, 107] on span "Reportes" at bounding box center [70, 104] width 95 height 13
click at [185, 248] on button "Reporte de asistencia" at bounding box center [178, 231] width 73 height 39
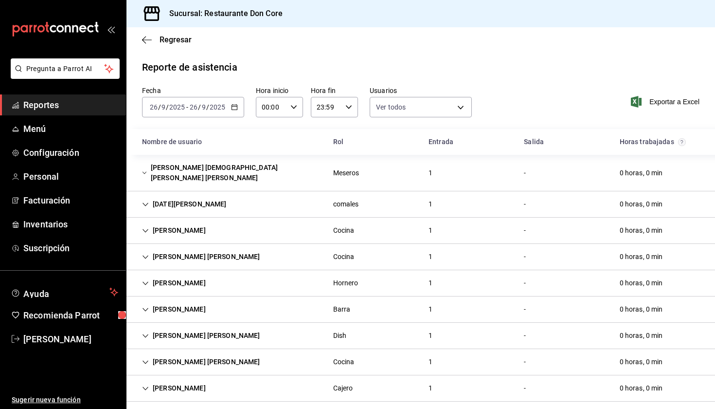
click at [237, 110] on \(Stroke\) "button" at bounding box center [235, 107] width 6 height 5
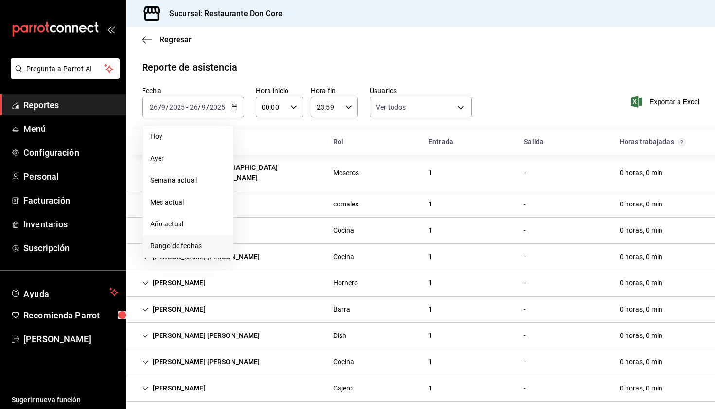
click at [205, 244] on span "Rango de fechas" at bounding box center [187, 246] width 75 height 10
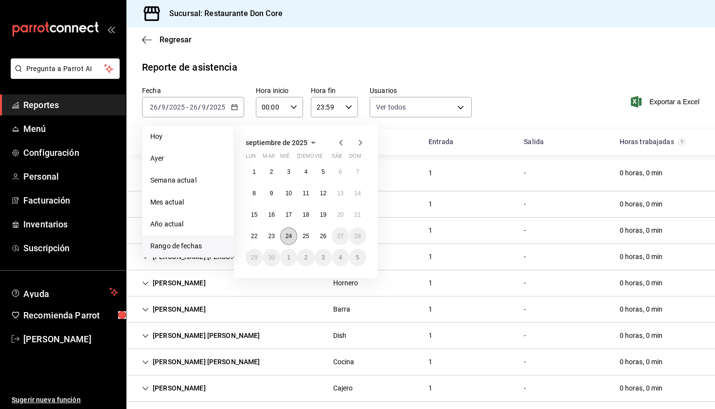
click at [288, 239] on abbr "24" at bounding box center [289, 236] width 6 height 7
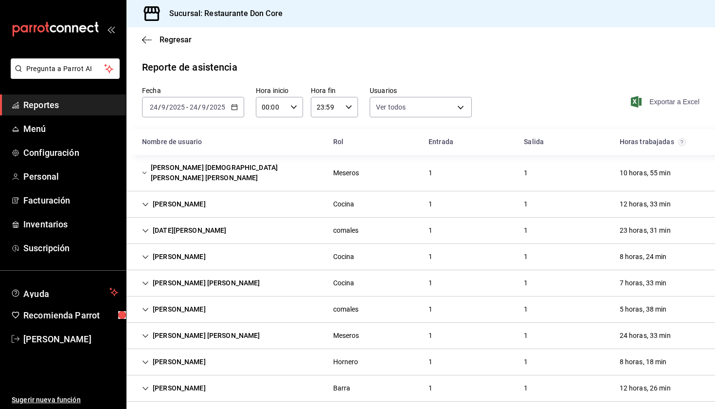
click at [654, 106] on span "Exportar a Excel" at bounding box center [666, 102] width 67 height 12
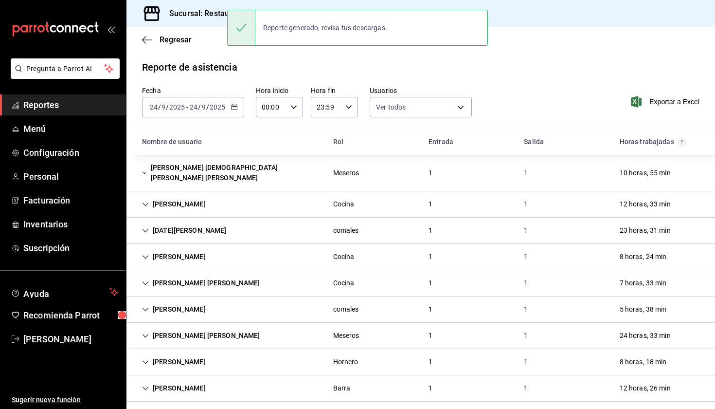
click at [234, 108] on icon "button" at bounding box center [234, 107] width 7 height 7
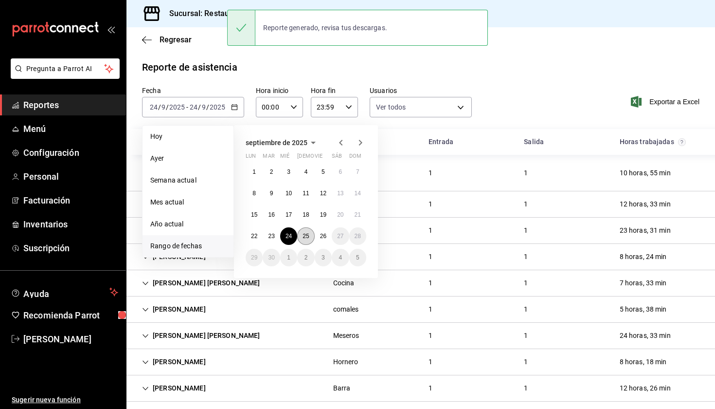
click at [308, 240] on button "25" at bounding box center [305, 236] width 17 height 18
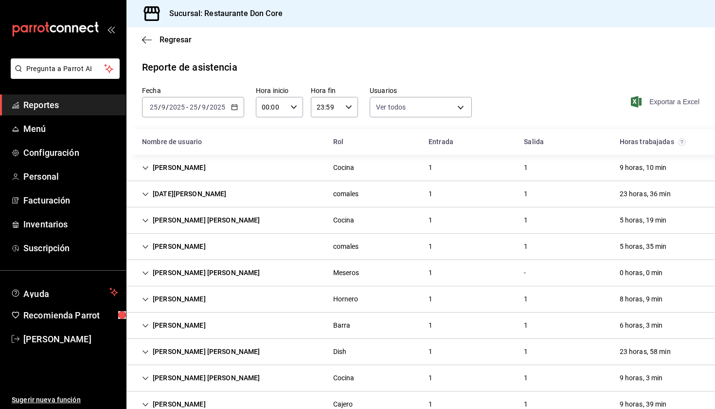
click at [662, 104] on span "Exportar a Excel" at bounding box center [666, 102] width 67 height 12
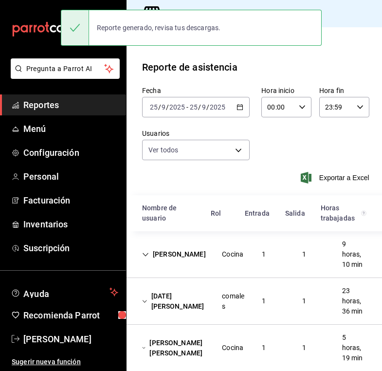
click at [241, 111] on div "2025-09-25 25 / 9 / 2025 - 2025-09-25 25 / 9 / 2025" at bounding box center [196, 107] width 108 height 20
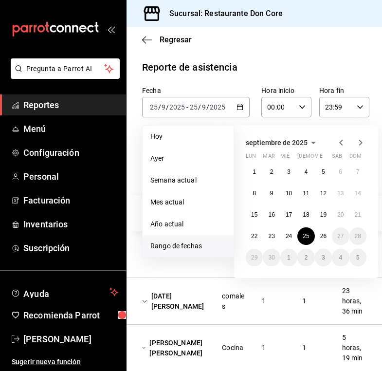
click at [191, 242] on span "Rango de fechas" at bounding box center [187, 246] width 75 height 10
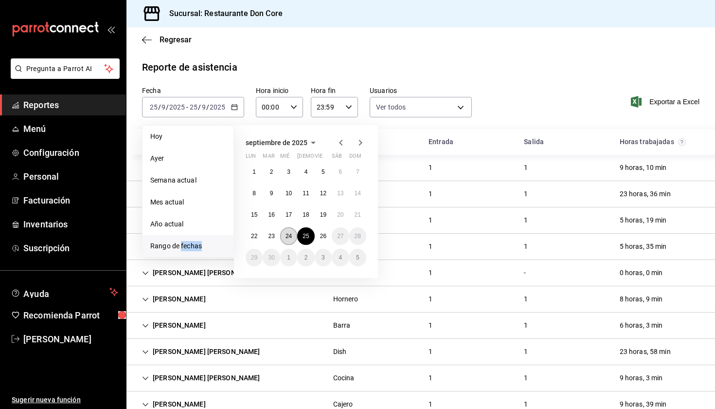
click at [287, 239] on abbr "24" at bounding box center [289, 236] width 6 height 7
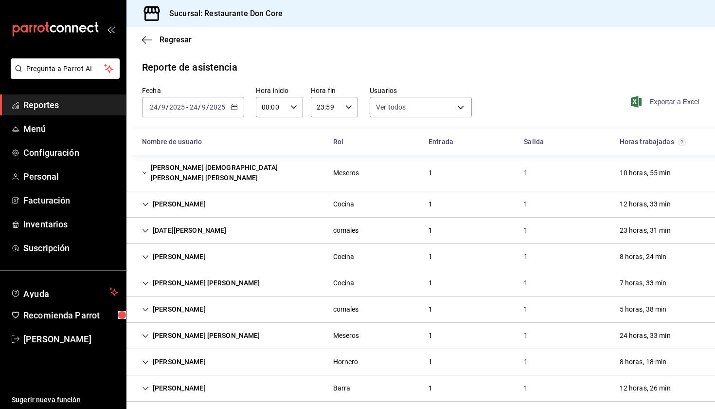
click at [661, 104] on span "Exportar a Excel" at bounding box center [666, 102] width 67 height 12
click at [91, 112] on link "Reportes" at bounding box center [63, 104] width 126 height 21
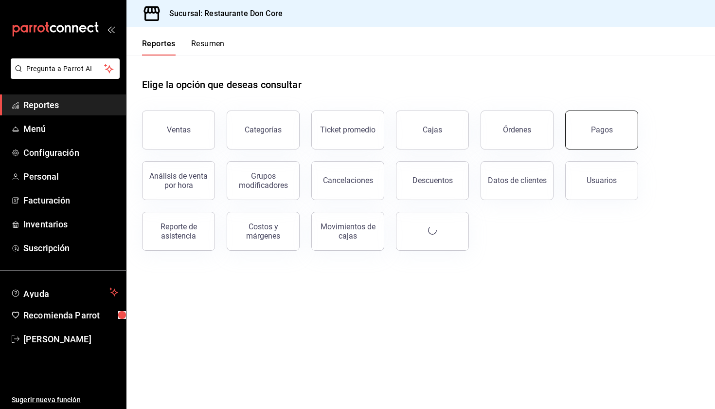
click at [628, 146] on button "Pagos" at bounding box center [601, 129] width 73 height 39
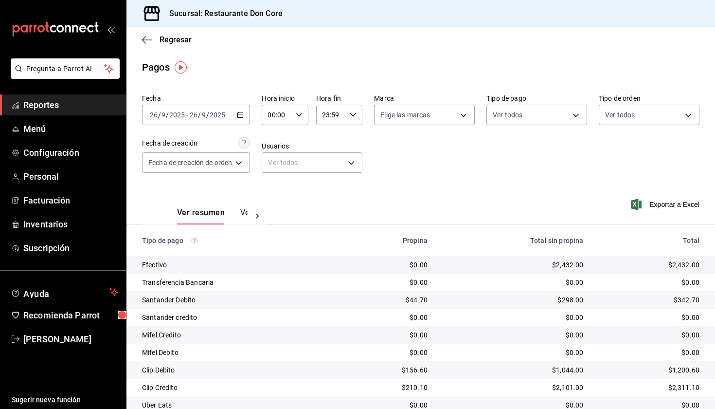
click at [67, 104] on span "Reportes" at bounding box center [70, 104] width 95 height 13
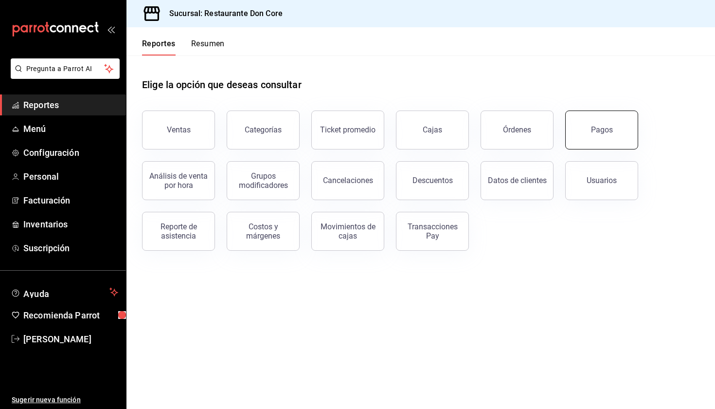
click at [586, 137] on button "Pagos" at bounding box center [601, 129] width 73 height 39
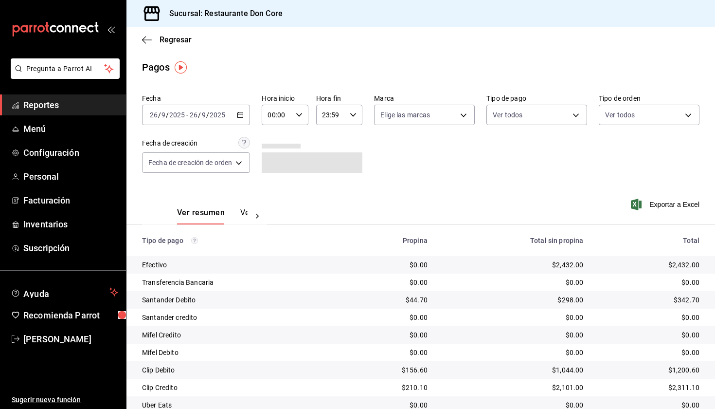
click at [243, 117] on \(Stroke\) "button" at bounding box center [240, 114] width 6 height 5
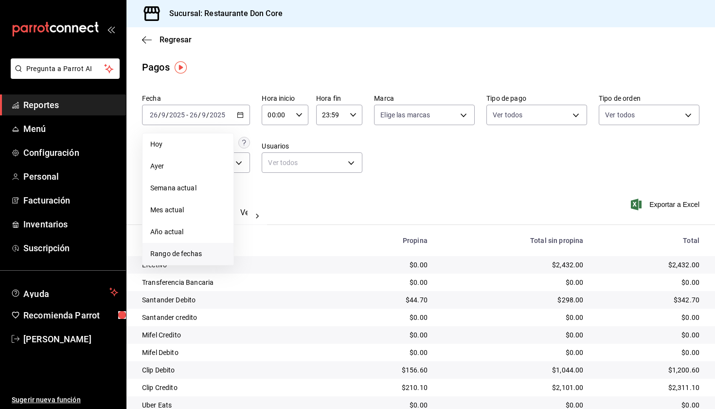
click at [192, 250] on span "Rango de fechas" at bounding box center [187, 254] width 75 height 10
click at [306, 246] on abbr "25" at bounding box center [306, 243] width 6 height 7
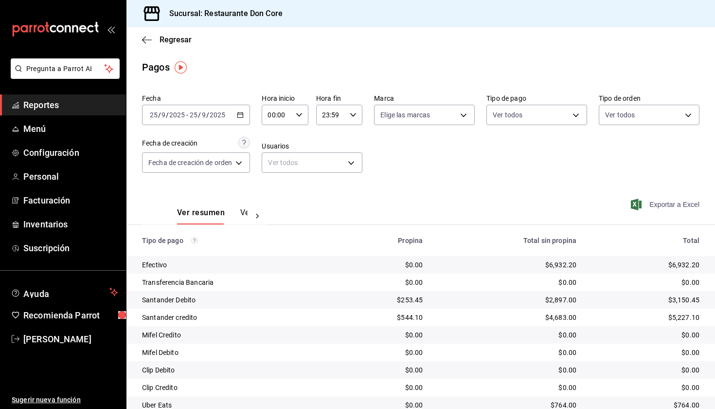
click at [679, 206] on span "Exportar a Excel" at bounding box center [666, 204] width 67 height 12
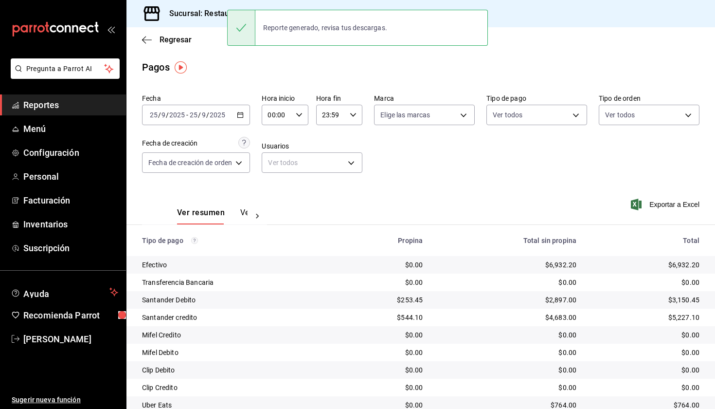
click at [243, 116] on icon "button" at bounding box center [240, 114] width 7 height 7
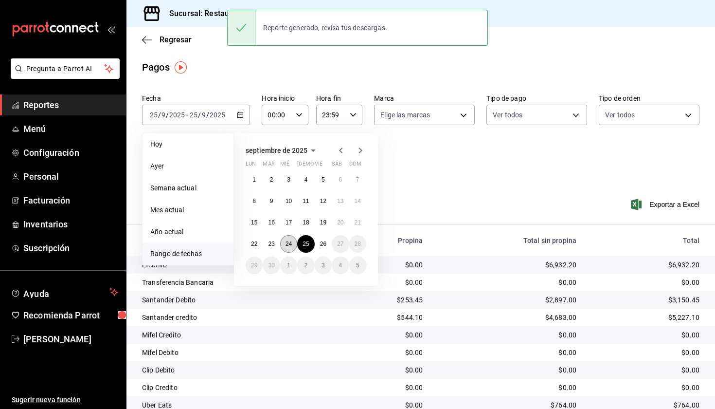
click at [286, 246] on abbr "24" at bounding box center [289, 243] width 6 height 7
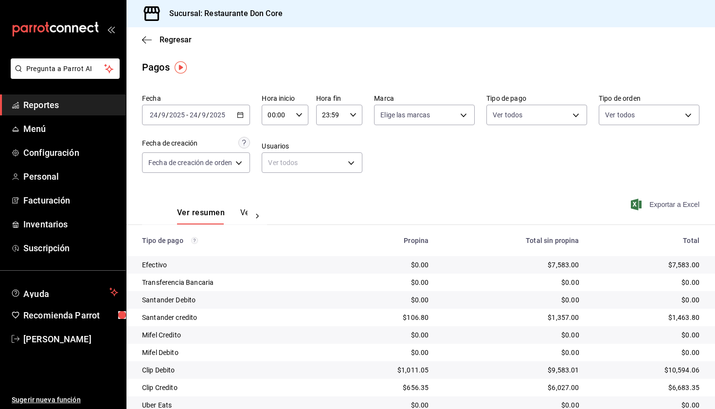
click at [668, 206] on span "Exportar a Excel" at bounding box center [666, 204] width 67 height 12
